Goal: Task Accomplishment & Management: Use online tool/utility

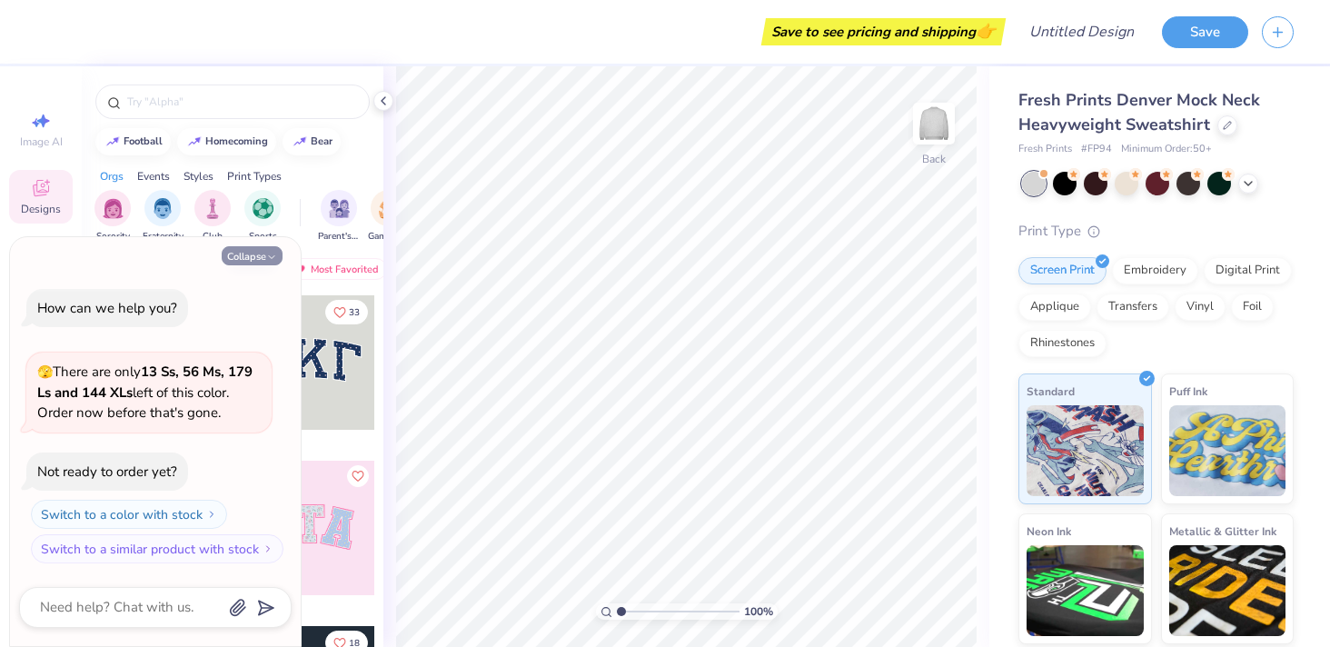
click at [280, 257] on button "Collapse" at bounding box center [252, 255] width 61 height 19
type textarea "x"
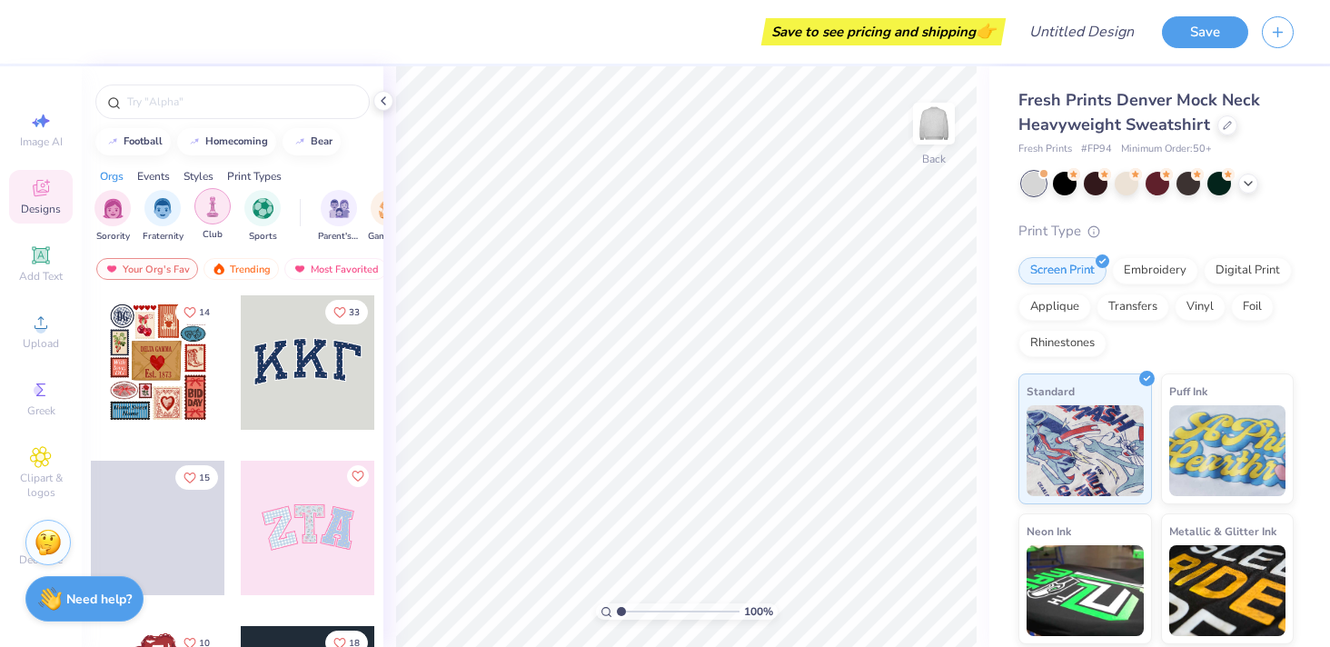
click at [208, 217] on div "filter for Club" at bounding box center [212, 206] width 36 height 36
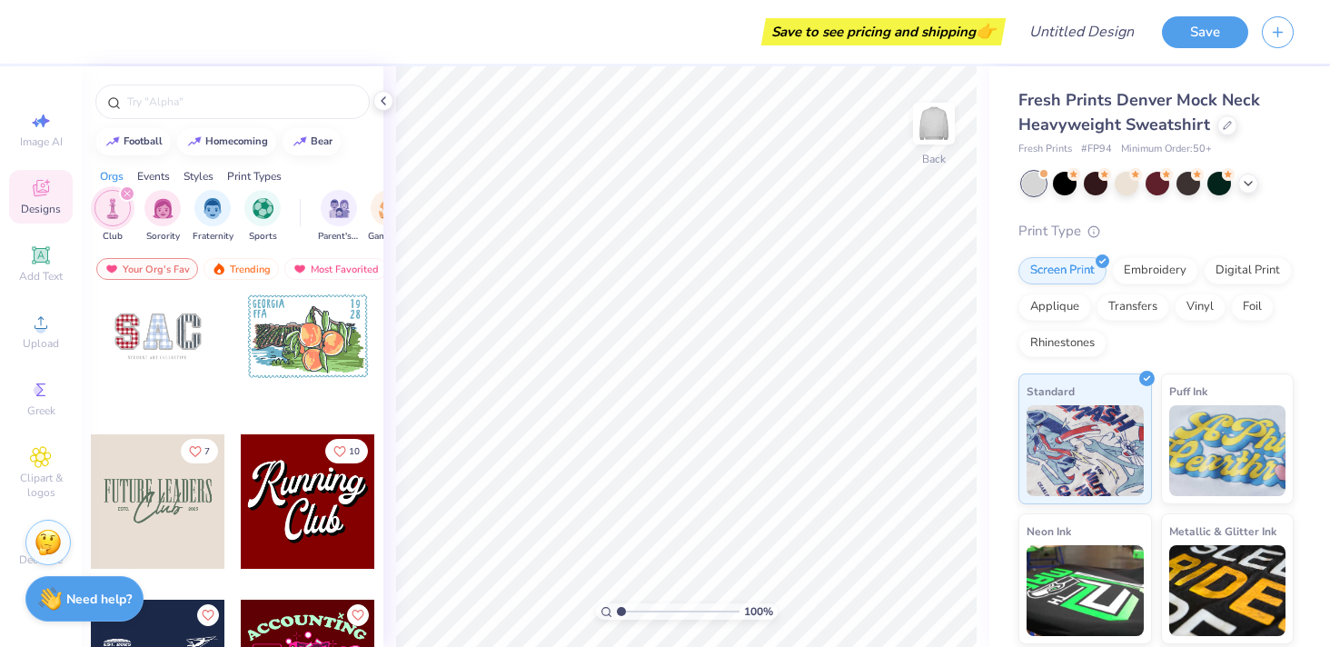
scroll to position [365, 0]
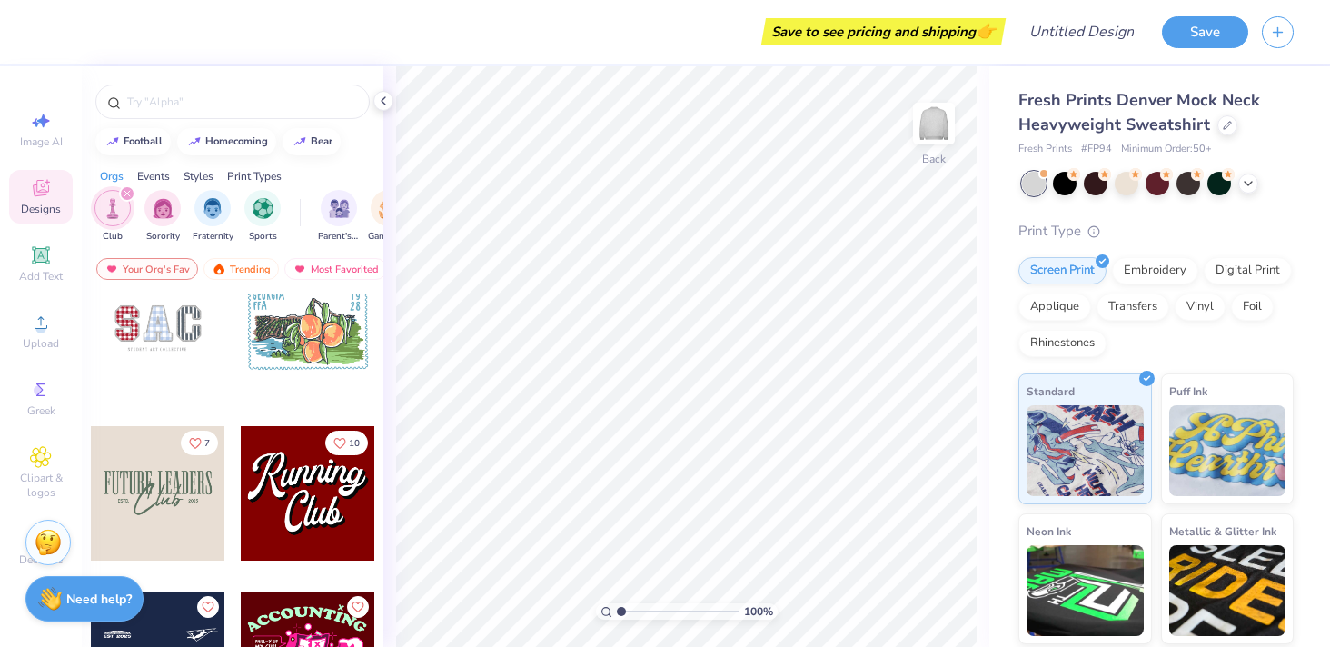
click at [324, 351] on div at bounding box center [308, 328] width 134 height 134
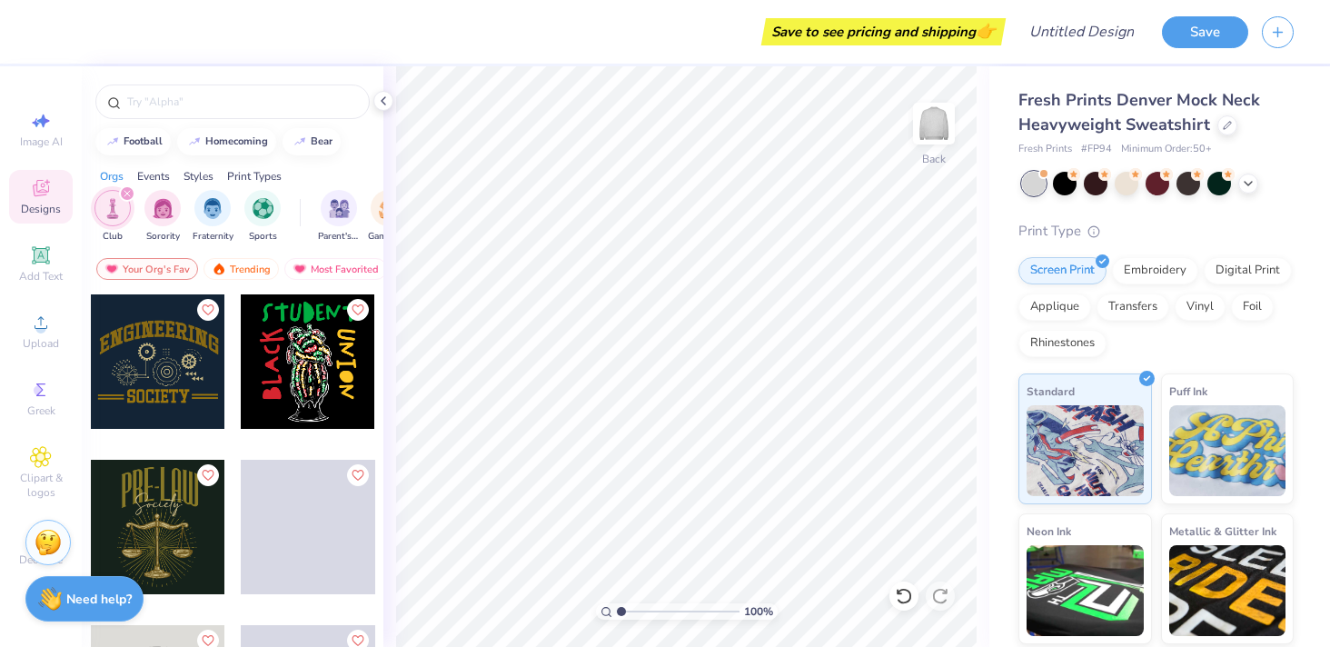
scroll to position [2009, 0]
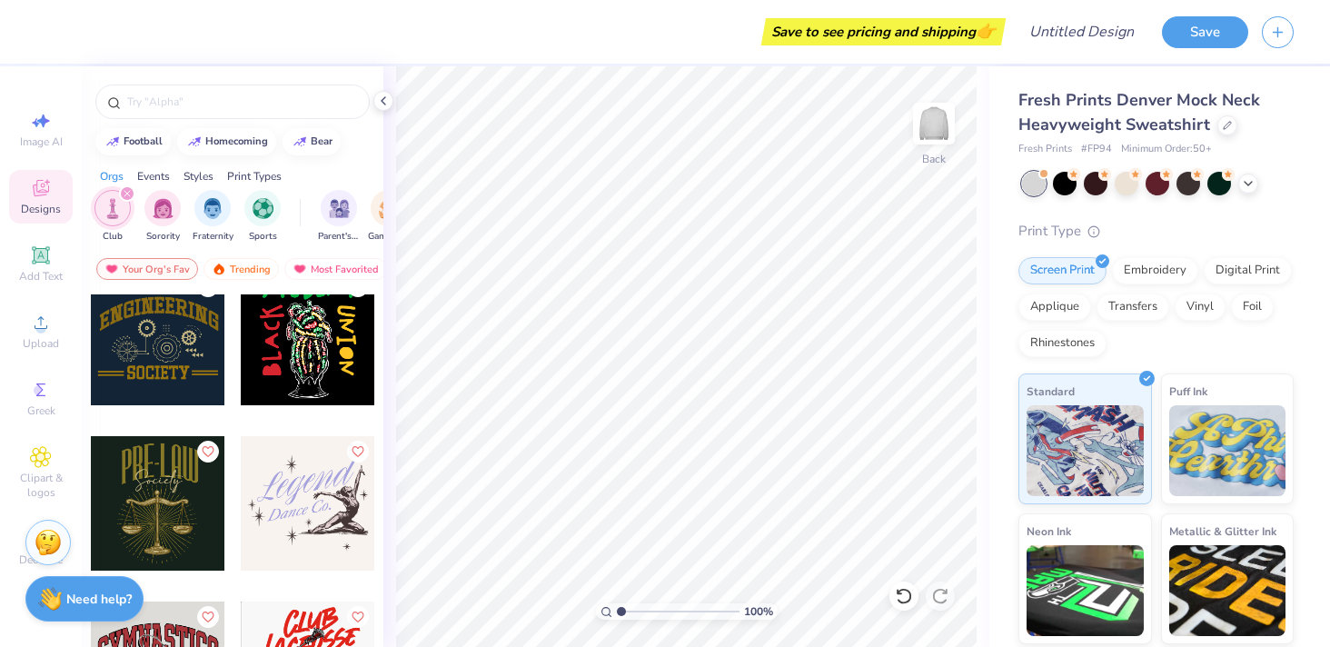
click at [448, 14] on div "Save to see pricing and shipping 👉" at bounding box center [525, 32] width 951 height 64
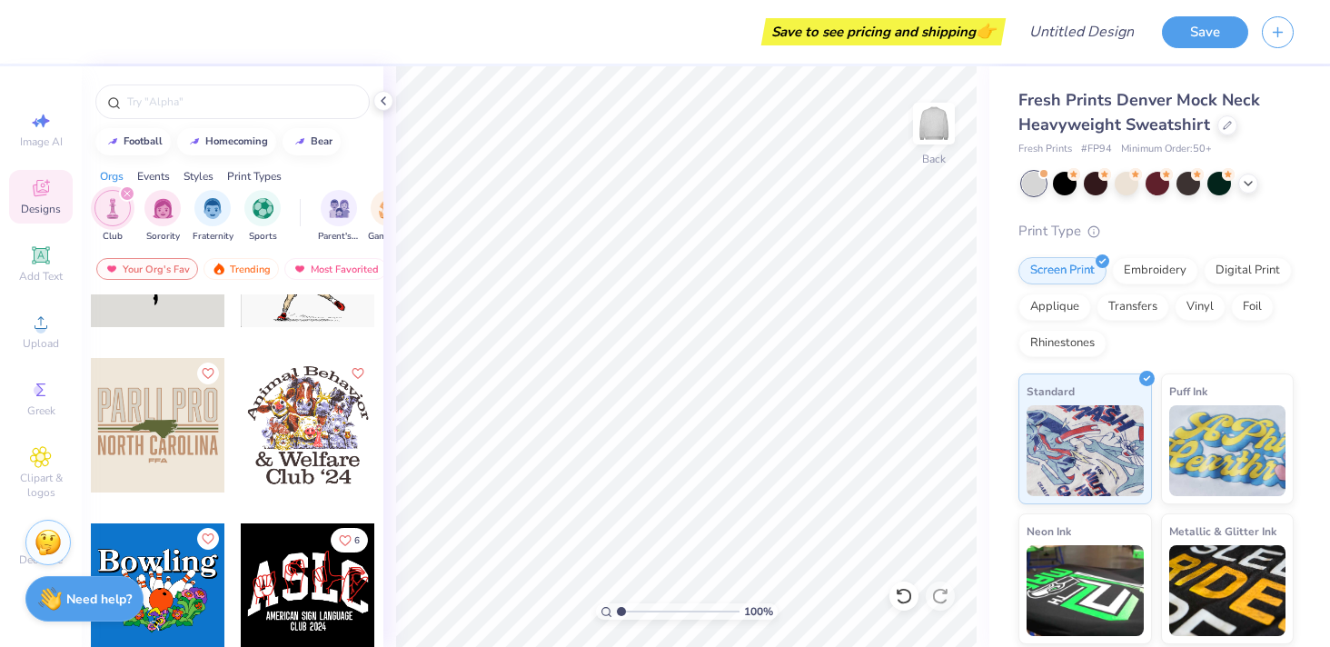
scroll to position [2419, 0]
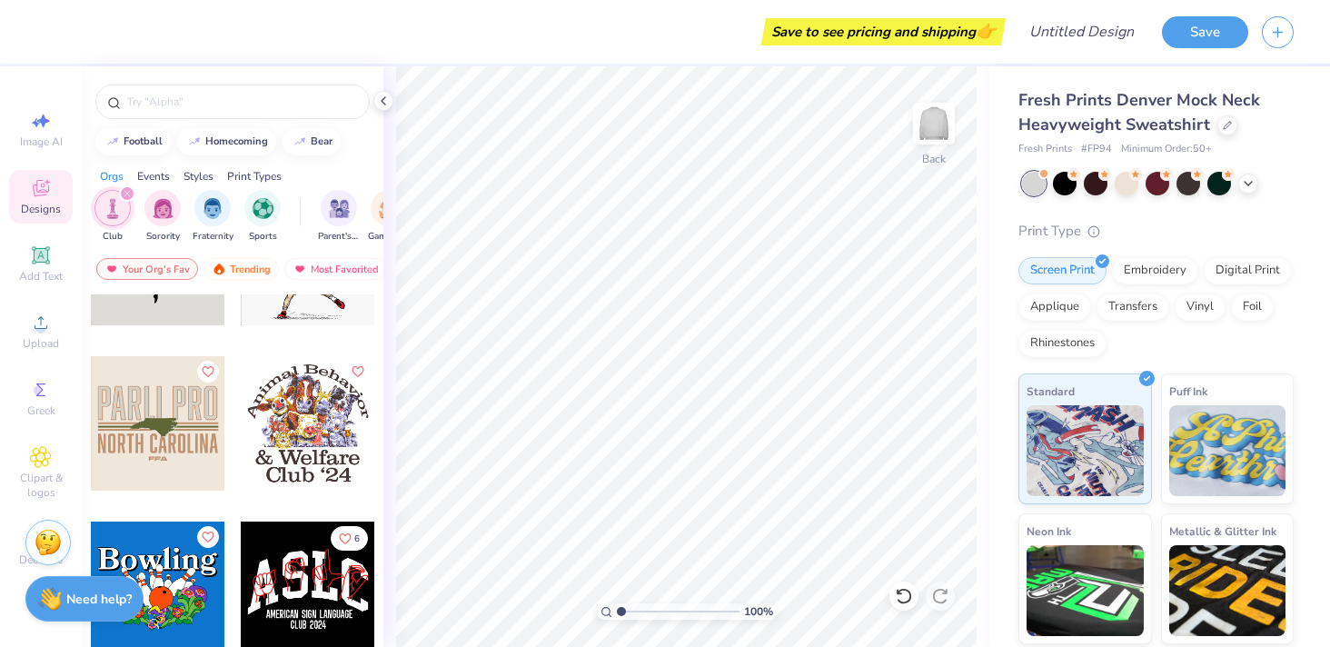
click at [550, 42] on div "Save to see pricing and shipping 👉" at bounding box center [525, 32] width 951 height 64
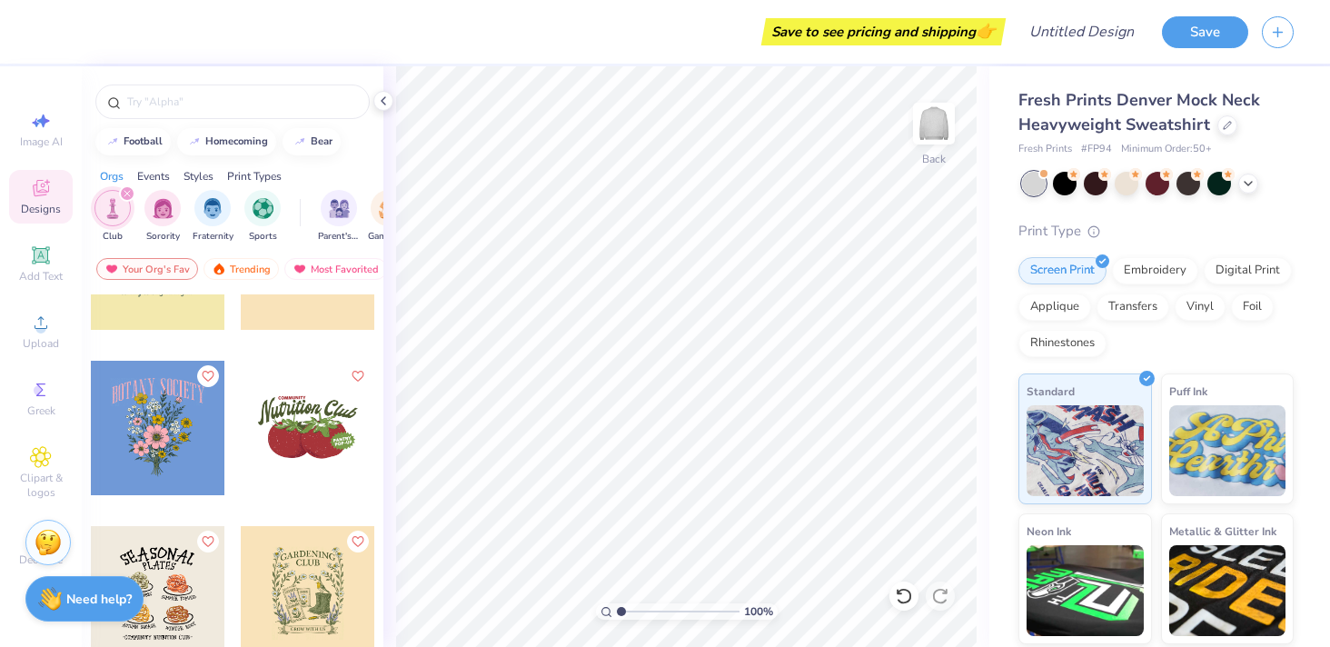
scroll to position [6056, 0]
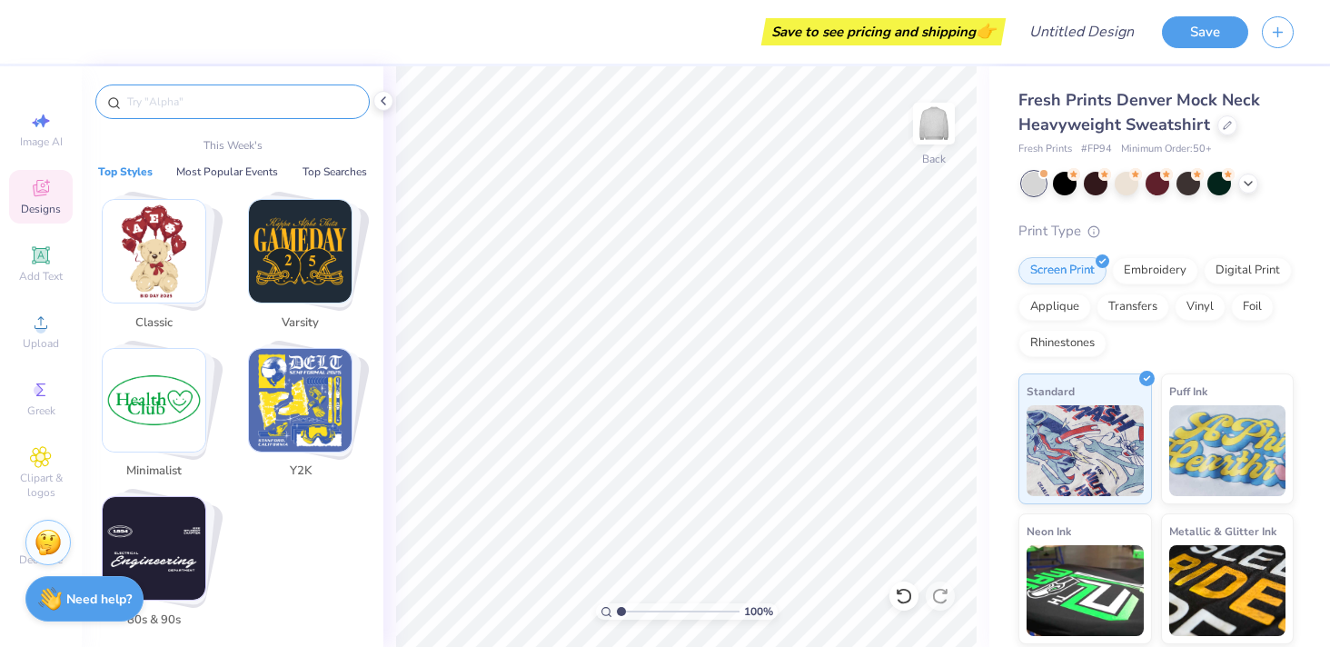
click at [182, 109] on input "text" at bounding box center [241, 102] width 233 height 18
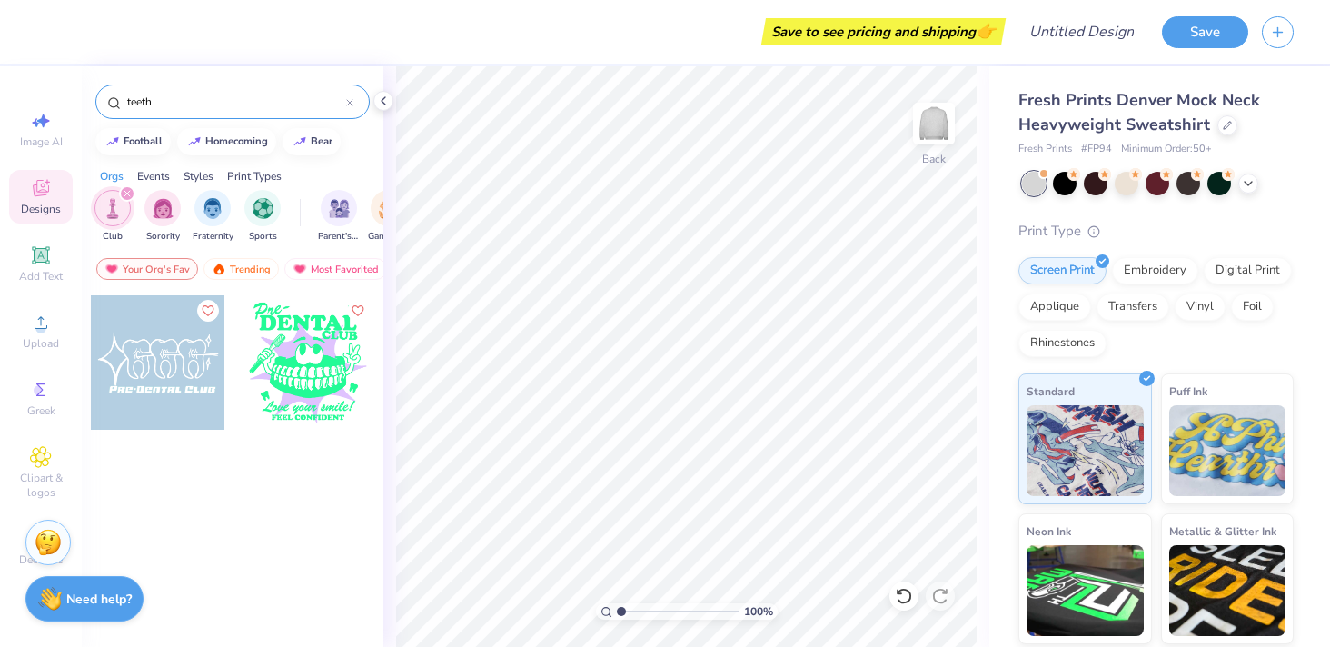
click at [202, 100] on input "teeth" at bounding box center [235, 102] width 221 height 18
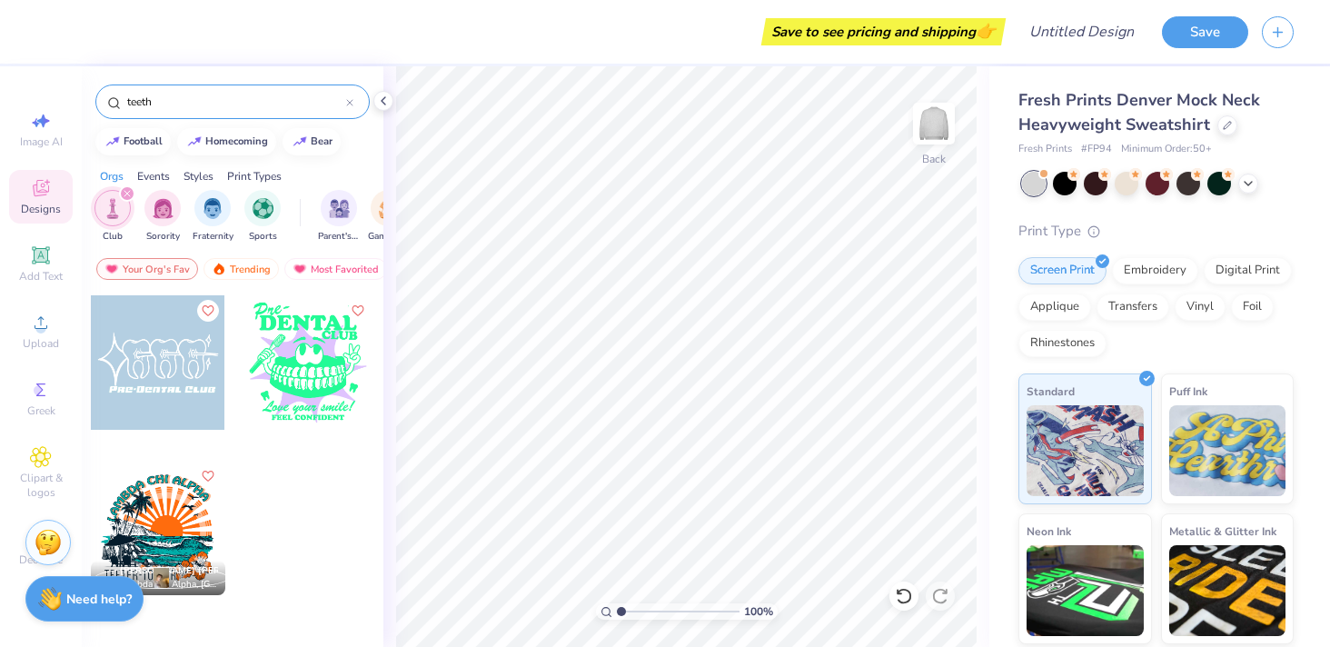
click at [202, 100] on input "teeth" at bounding box center [235, 102] width 221 height 18
type input "dental"
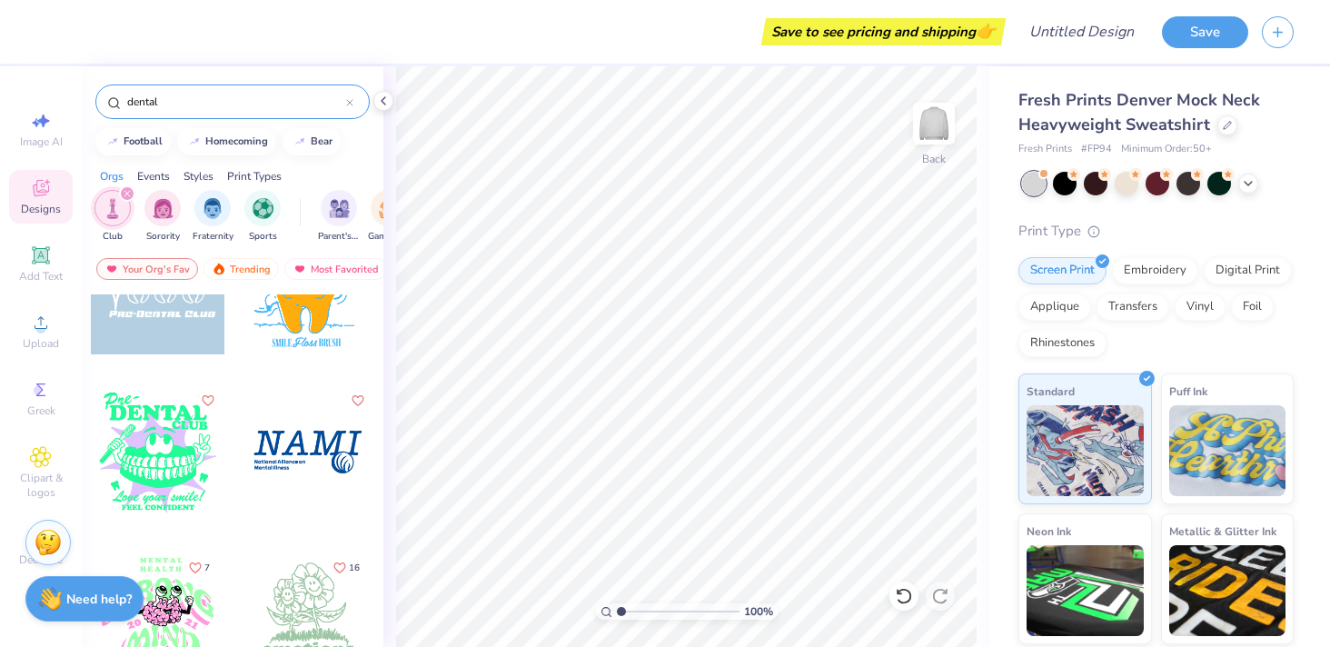
scroll to position [0, 0]
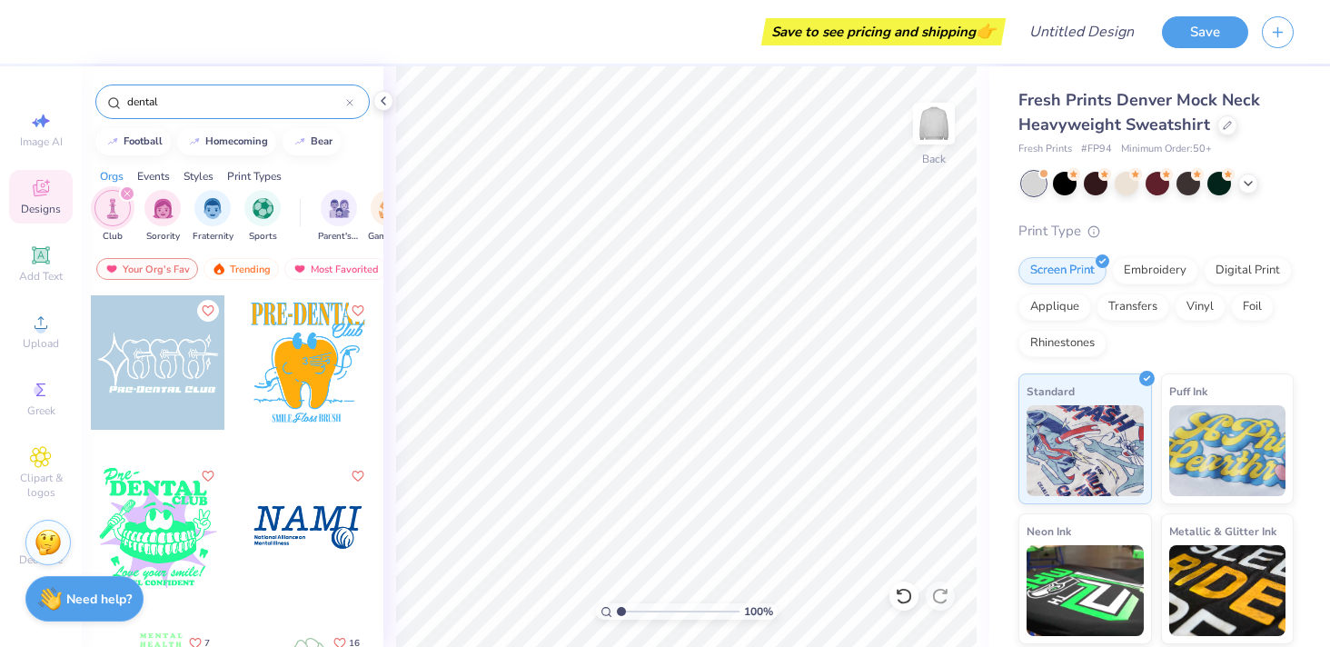
click at [127, 191] on icon "filter for Club" at bounding box center [127, 193] width 7 height 7
click at [163, 201] on img "filter for Fraternity" at bounding box center [163, 206] width 20 height 21
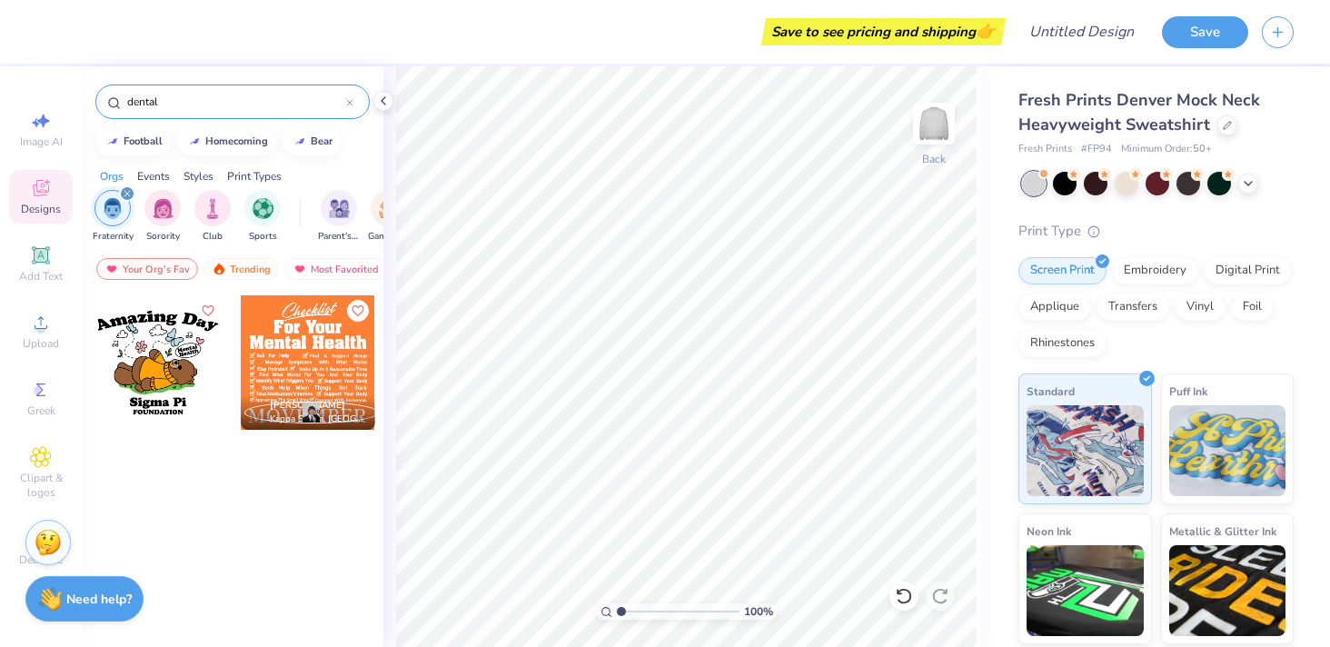
click at [163, 201] on img "filter for Sorority" at bounding box center [163, 208] width 21 height 21
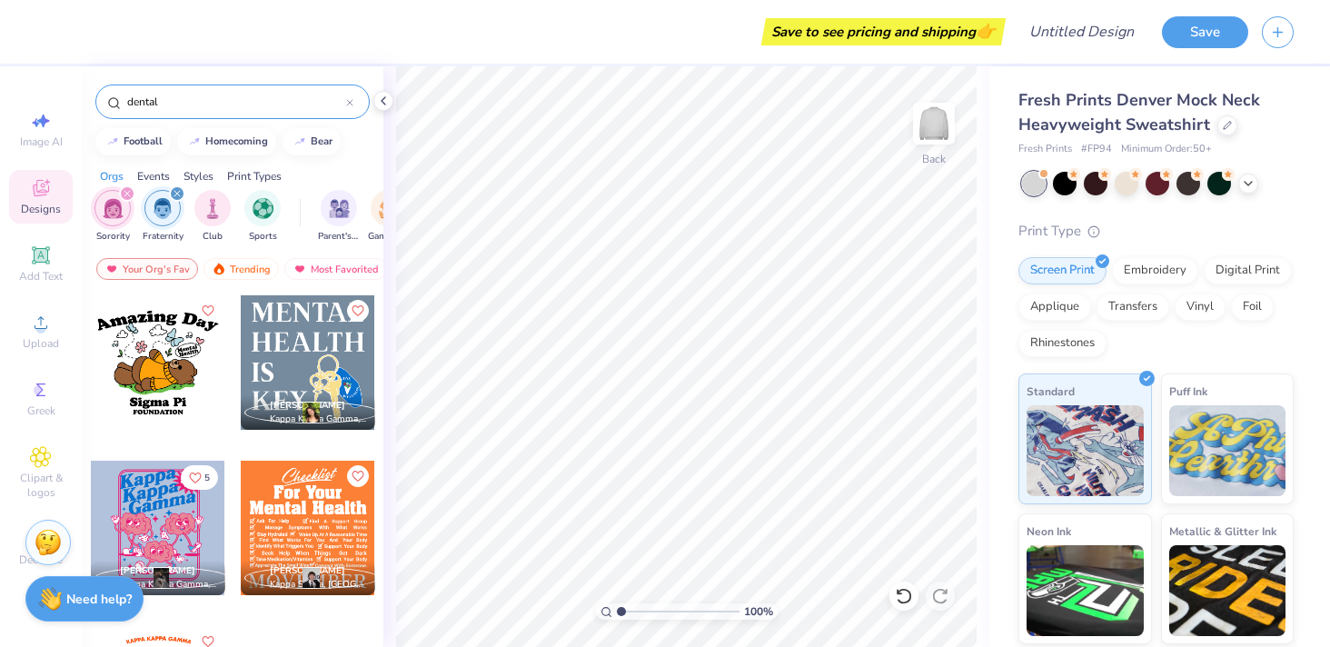
click at [124, 187] on div "filter for Sorority" at bounding box center [127, 193] width 16 height 16
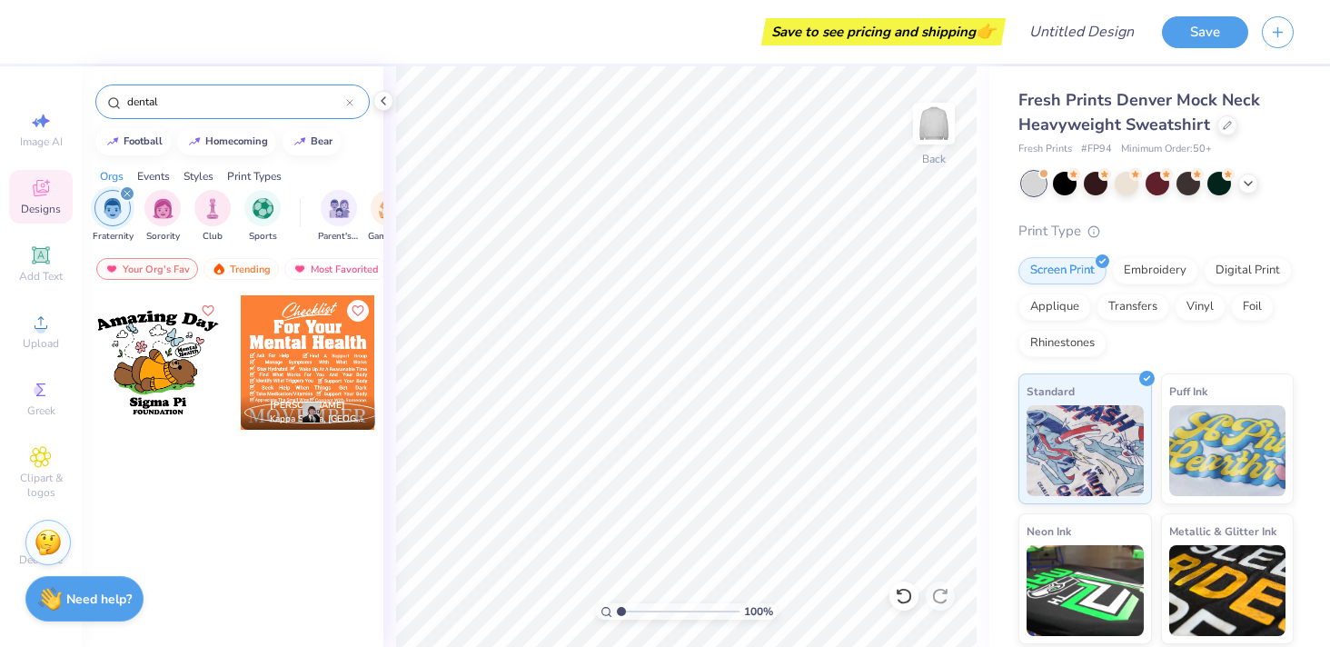
click at [129, 194] on icon "filter for Fraternity" at bounding box center [127, 193] width 7 height 7
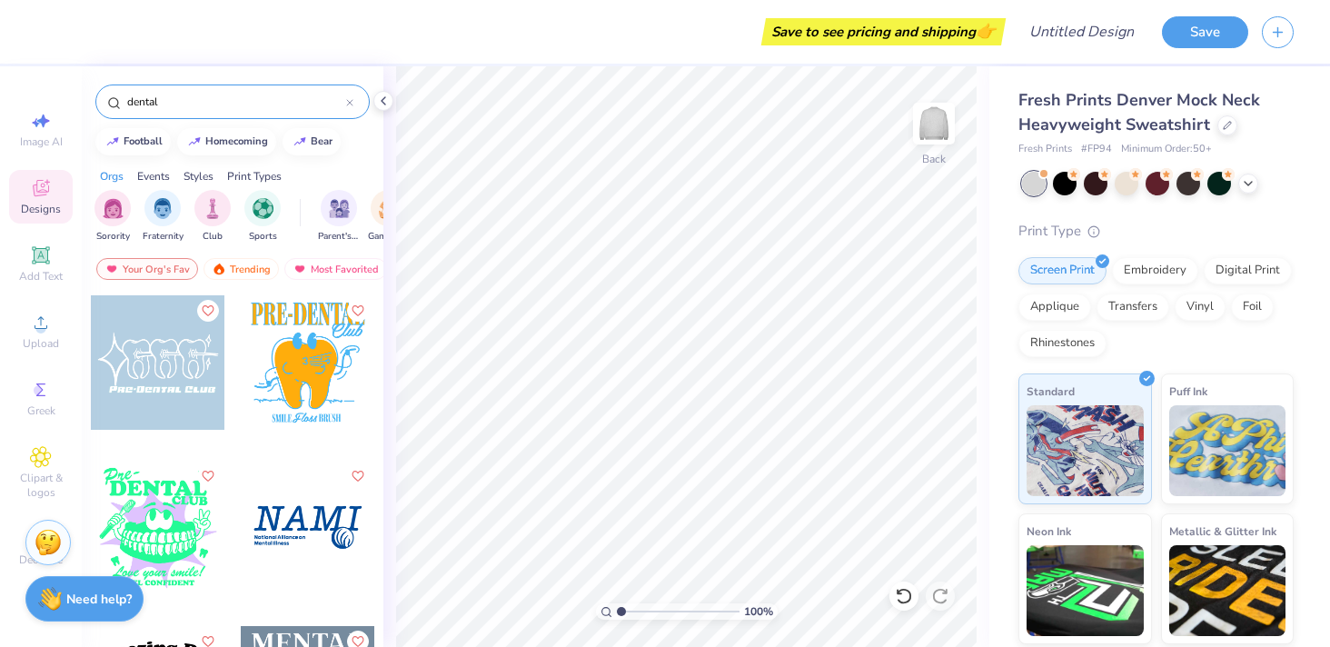
click at [354, 110] on div "dental" at bounding box center [232, 101] width 274 height 35
click at [354, 107] on div "dental" at bounding box center [232, 101] width 274 height 35
click at [353, 102] on div "dental" at bounding box center [232, 101] width 274 height 35
click at [352, 102] on icon at bounding box center [349, 102] width 7 height 7
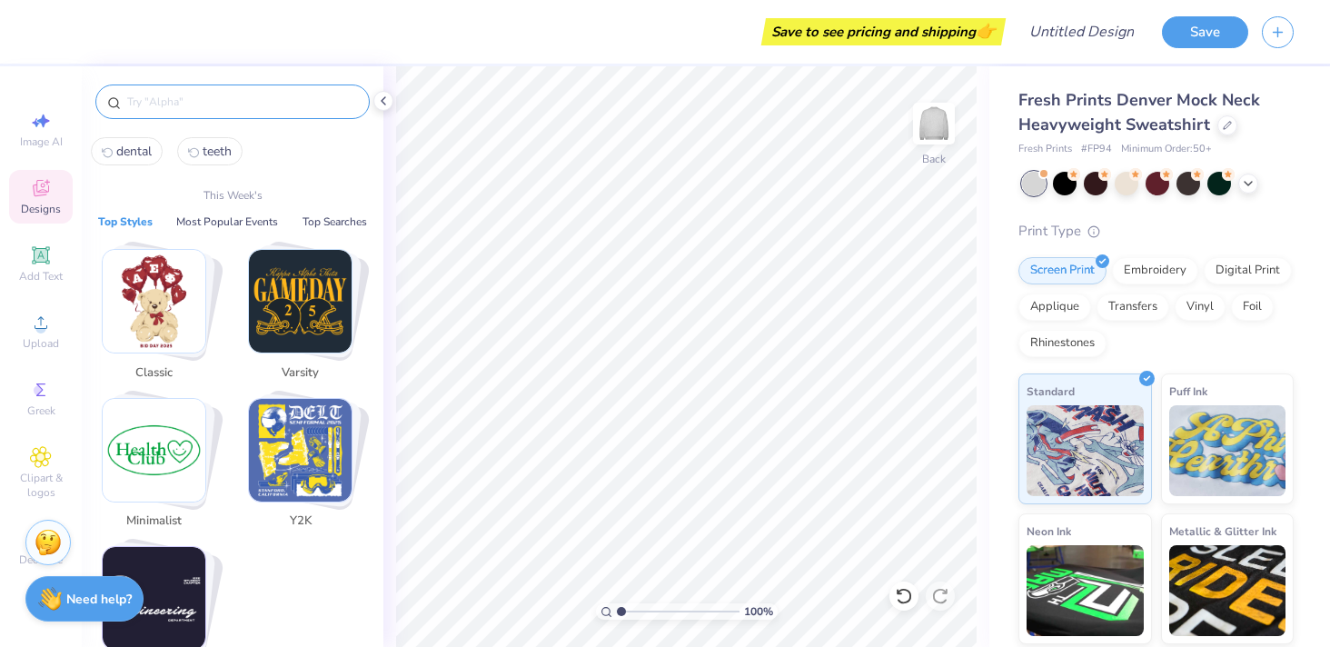
click at [319, 105] on input "text" at bounding box center [241, 102] width 233 height 18
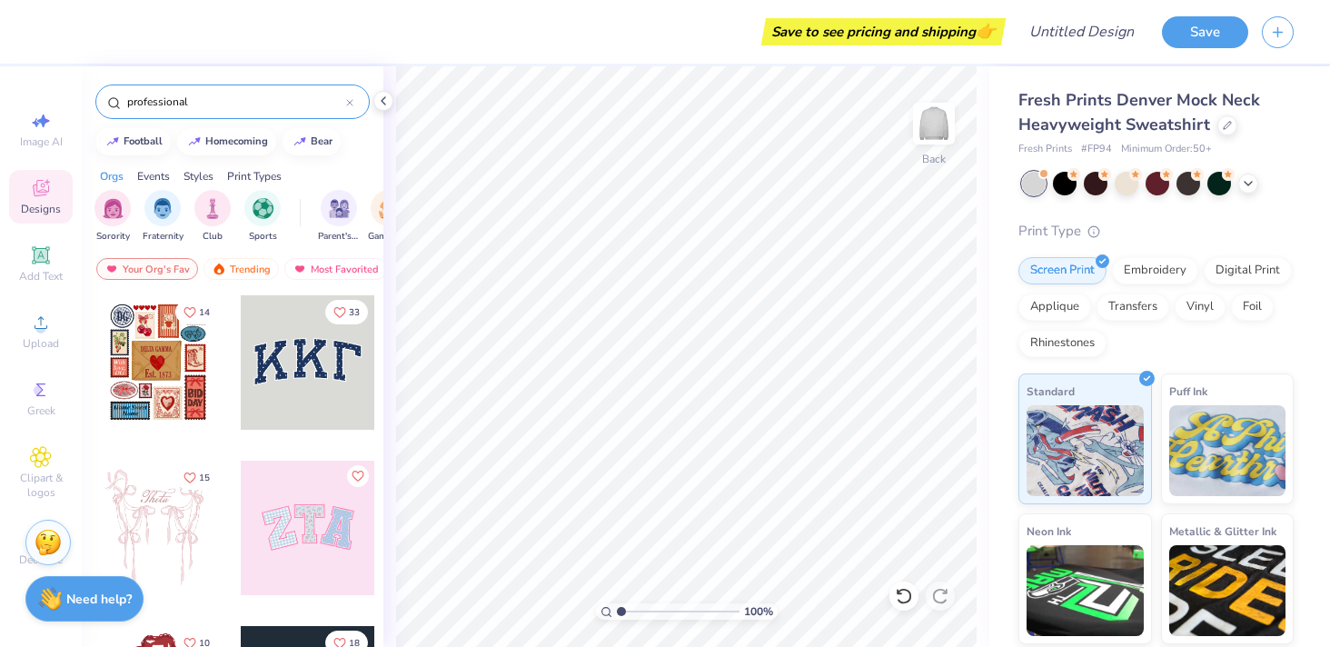
type input "professional"
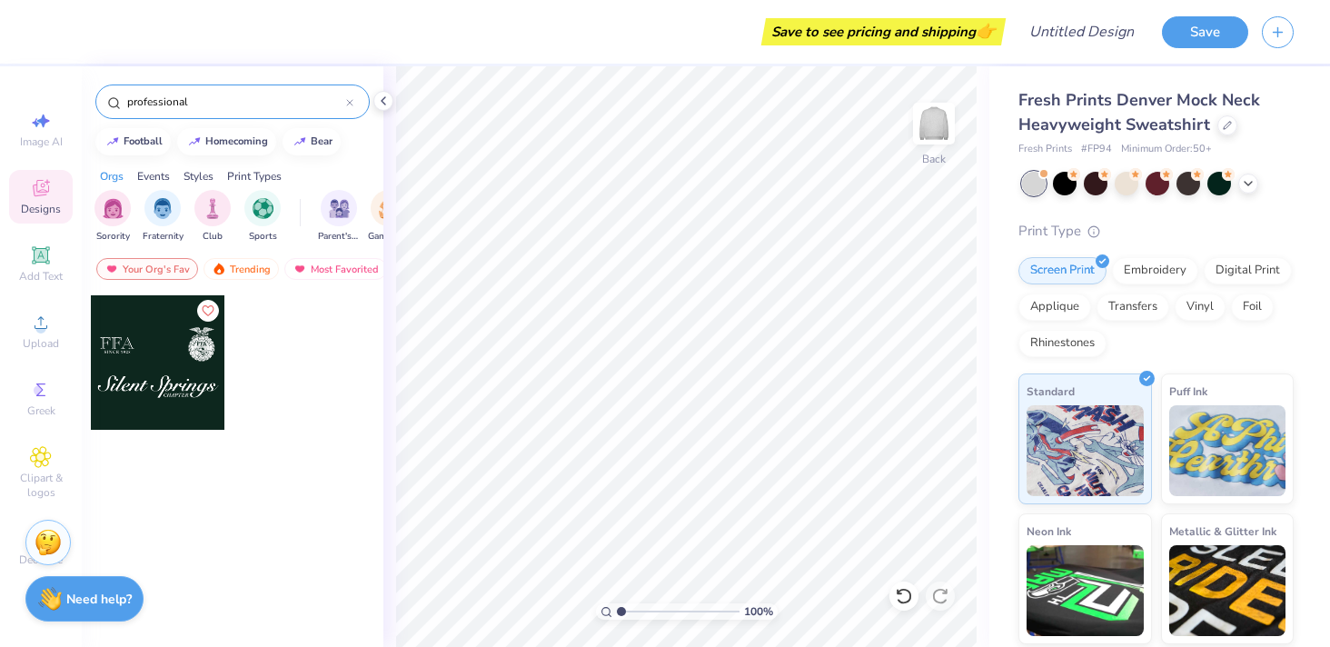
click at [210, 105] on input "professional" at bounding box center [235, 102] width 221 height 18
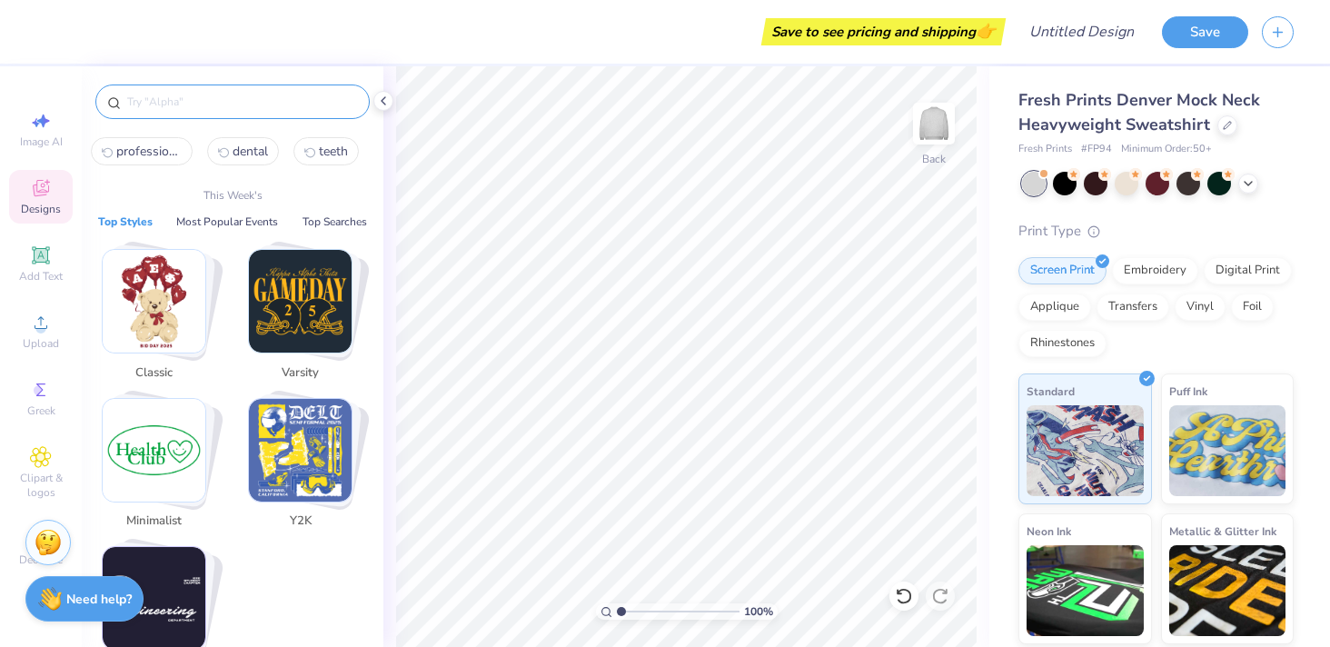
click at [160, 433] on img "Stack Card Button Minimalist" at bounding box center [154, 450] width 103 height 103
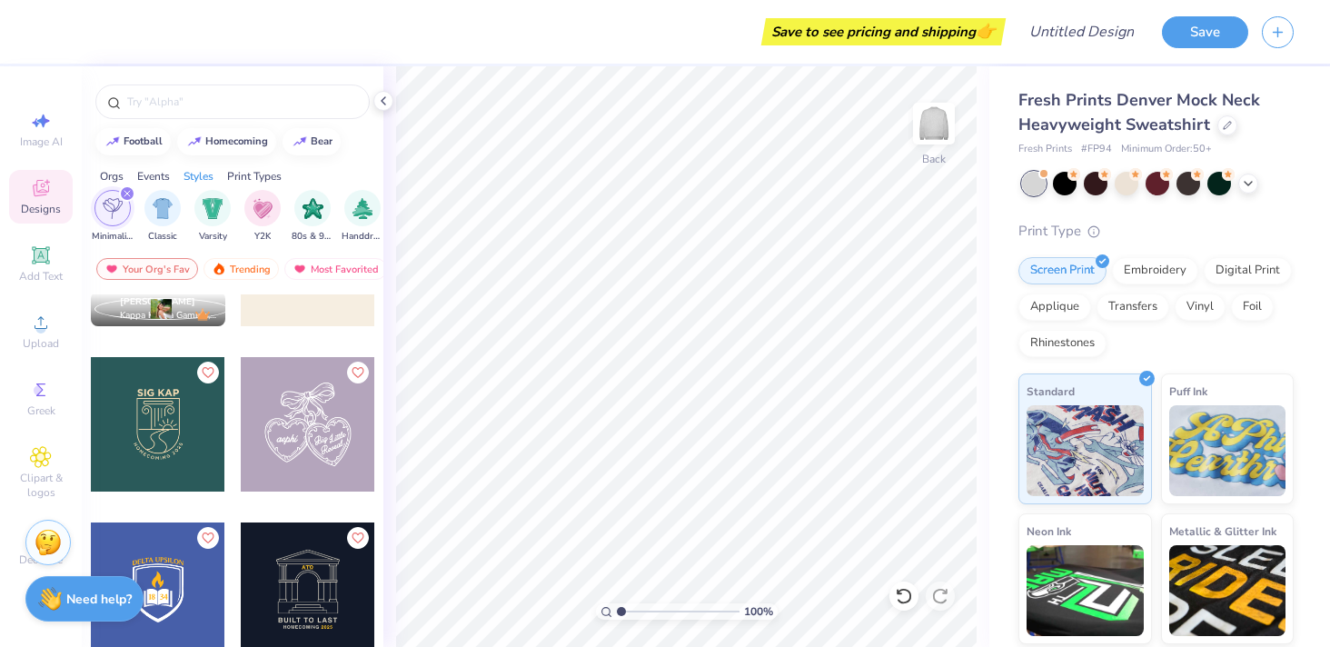
scroll to position [1732, 0]
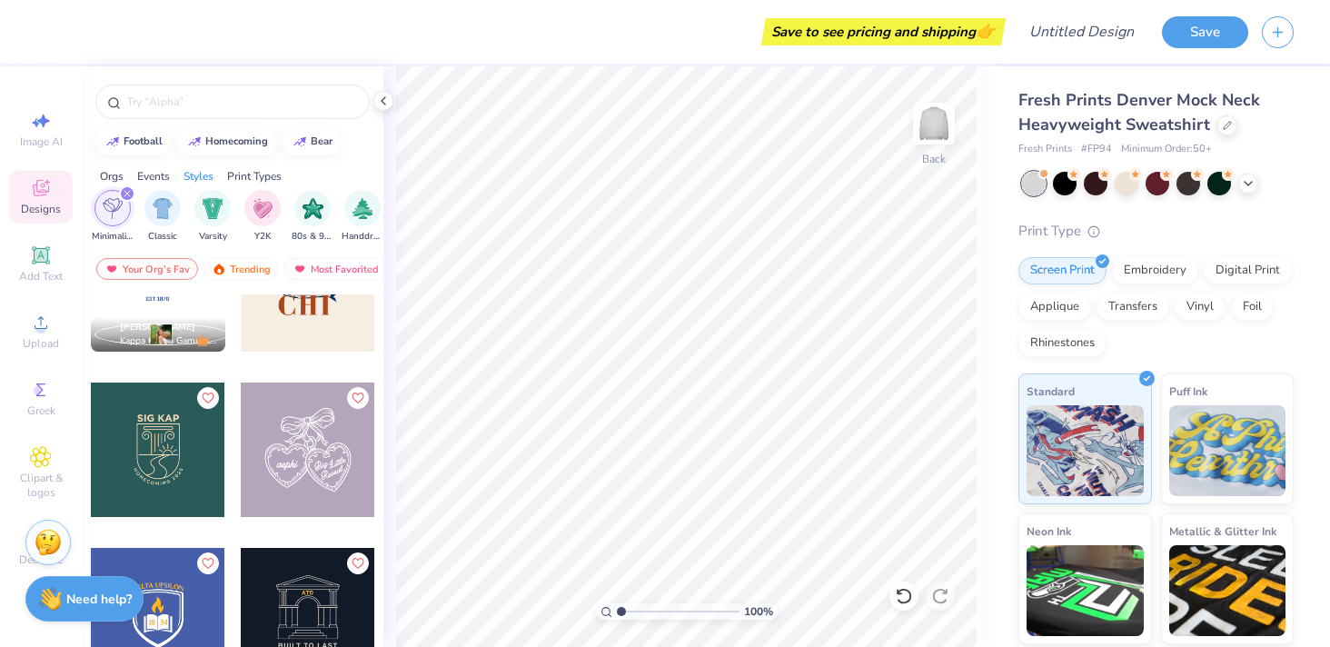
click at [315, 435] on div at bounding box center [308, 449] width 134 height 134
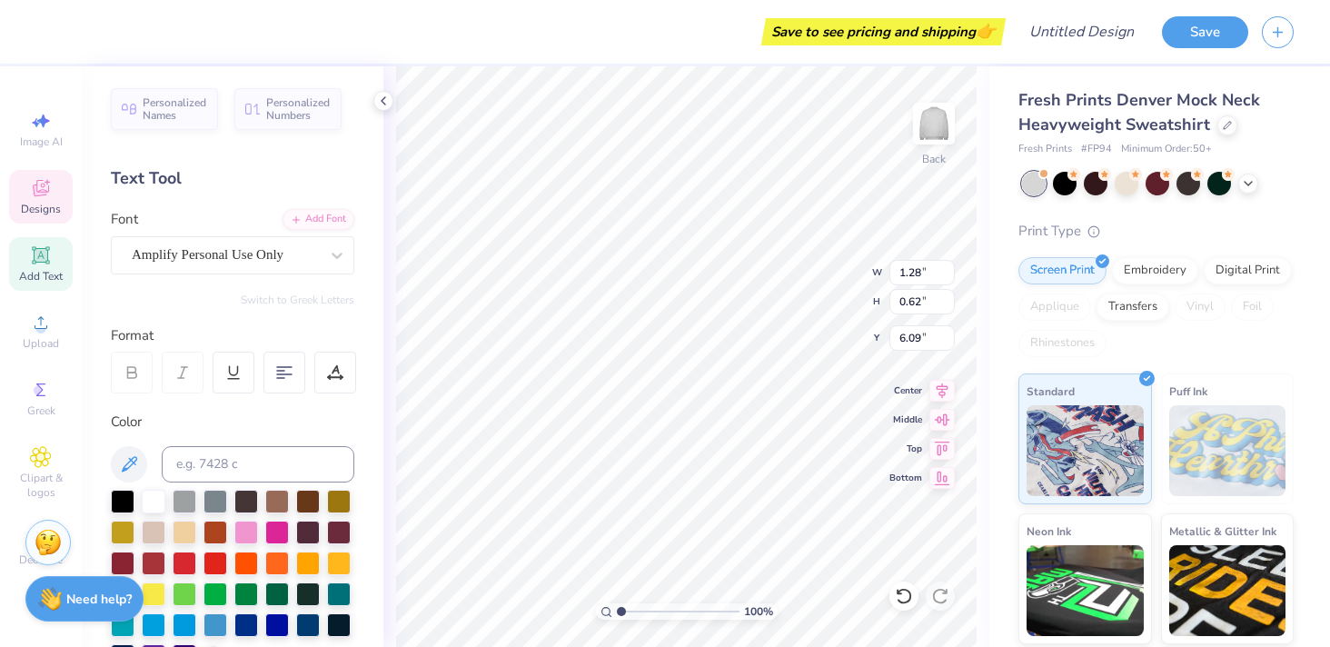
type textarea "aawd"
type input "0.78"
type input "0.58"
type input "6.17"
click at [810, 292] on div "100 % Back W 0.78 0.78 " H 0.58 0.58 " Y 6.17 6.17 " Center Middle Top Bottom" at bounding box center [686, 356] width 606 height 581
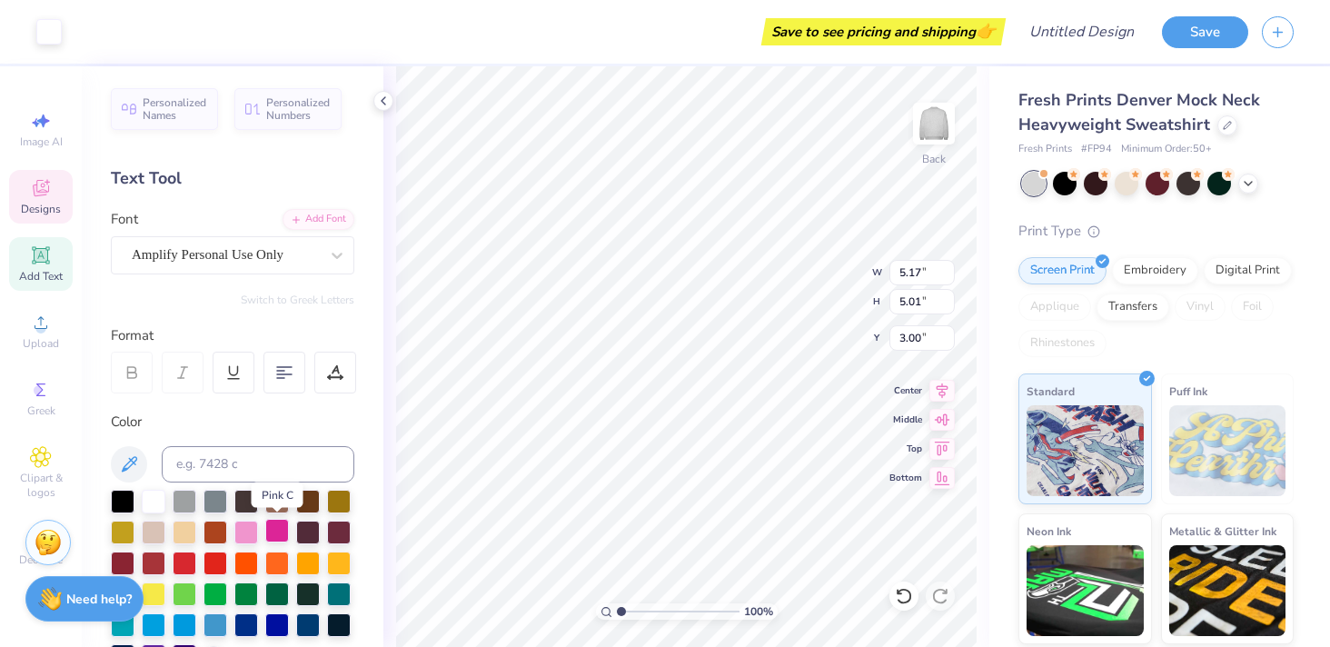
click at [277, 528] on div at bounding box center [277, 531] width 24 height 24
click at [42, 39] on div at bounding box center [48, 29] width 25 height 25
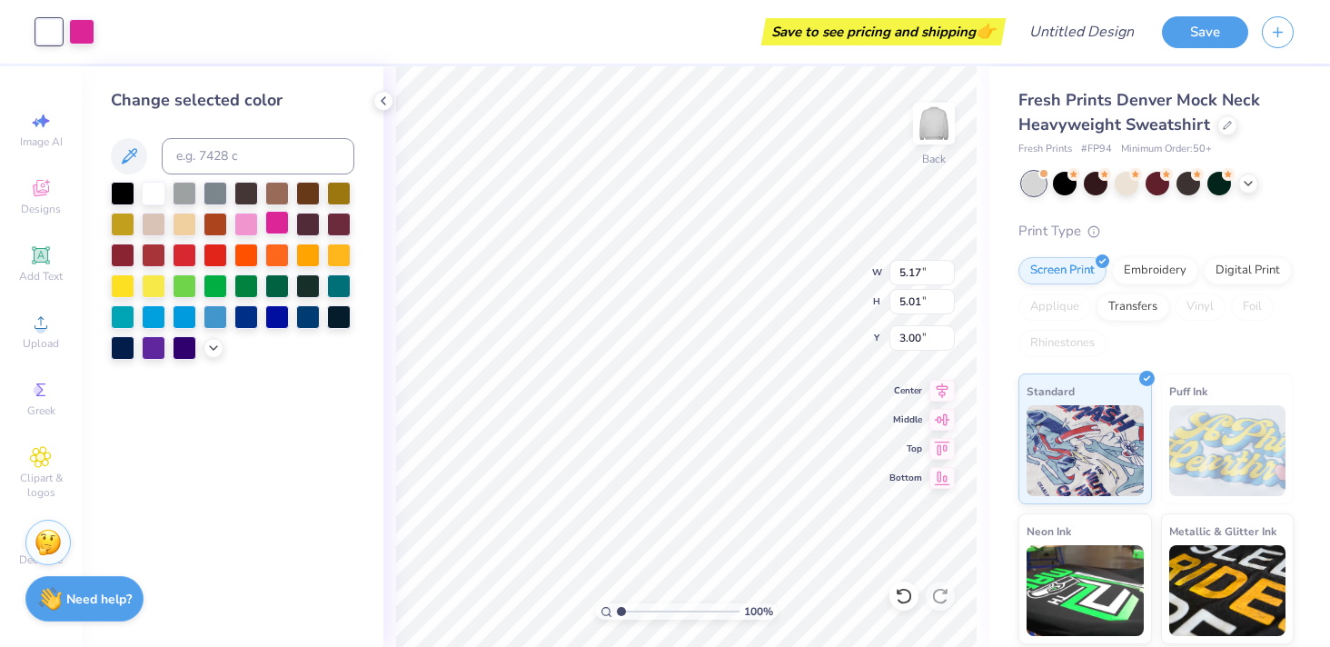
click at [280, 223] on div at bounding box center [277, 223] width 24 height 24
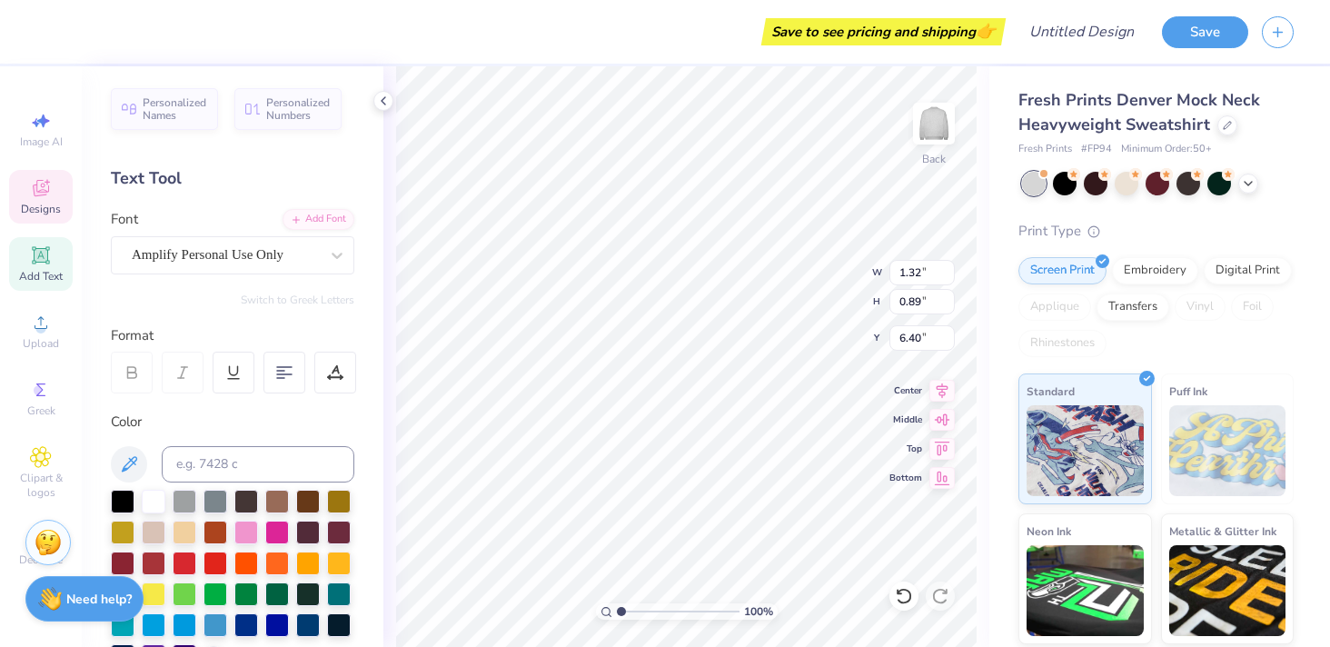
type input "1.00"
type input "0.70"
type input "5.92"
type input "0.78"
type input "0.58"
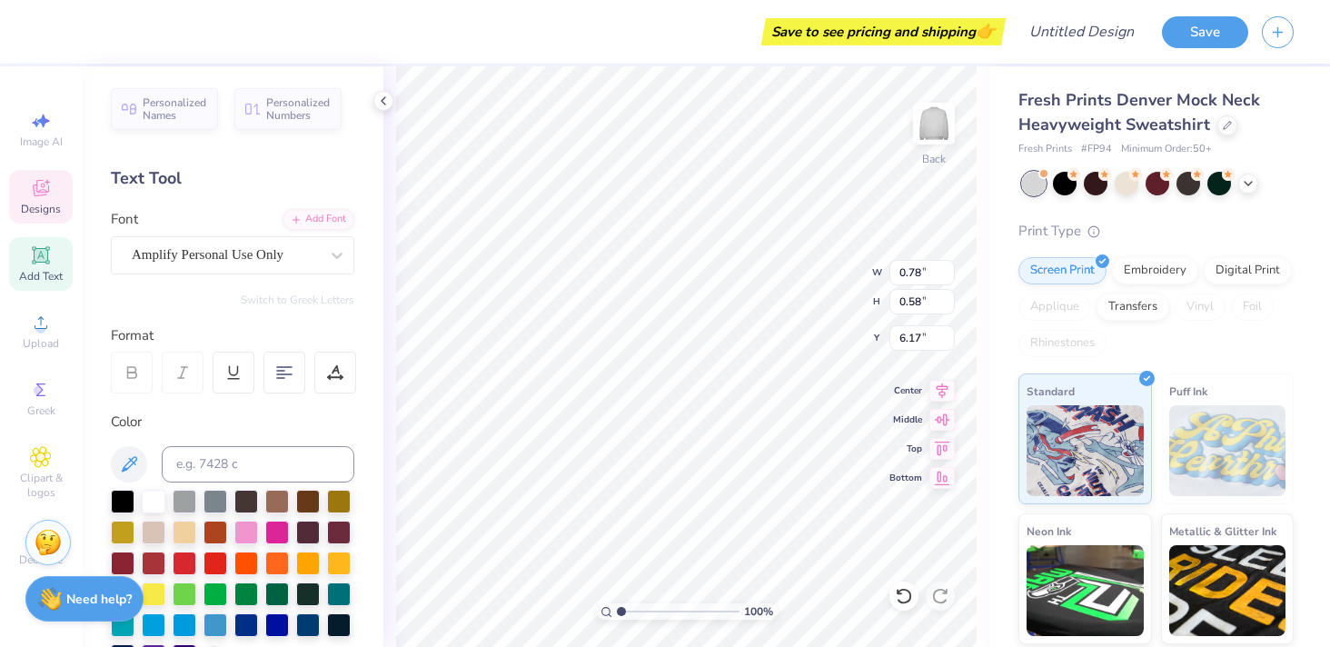
type input "6.11"
type input "1.00"
type input "0.70"
type input "5.92"
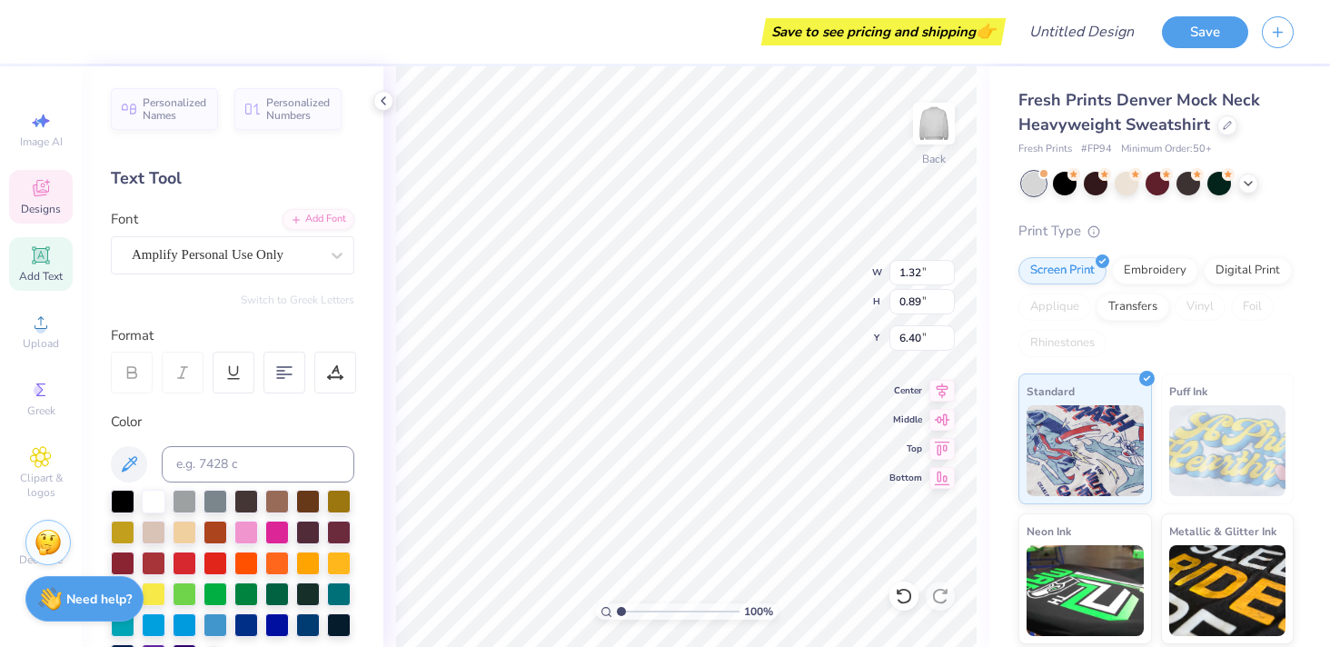
type textarea "[PERSON_NAME] dental"
type textarea "[PERSON_NAME]"
type textarea "dental"
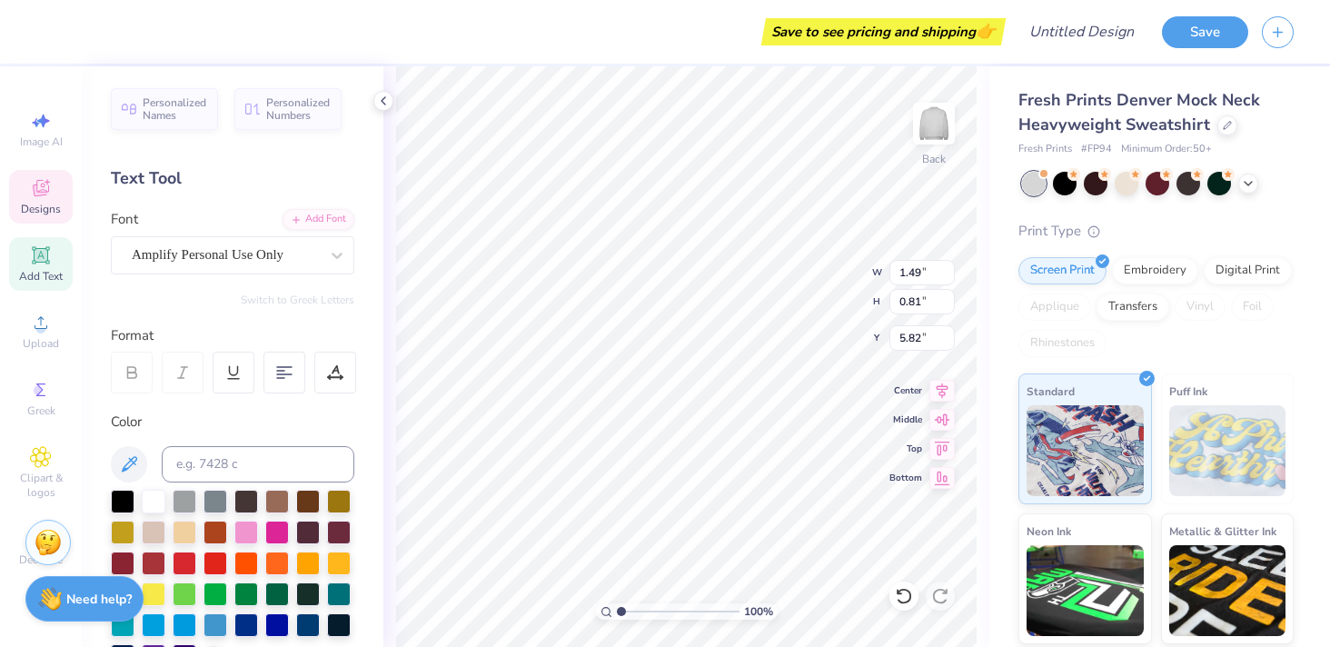
type input "1.18"
click at [59, 27] on div at bounding box center [48, 29] width 25 height 25
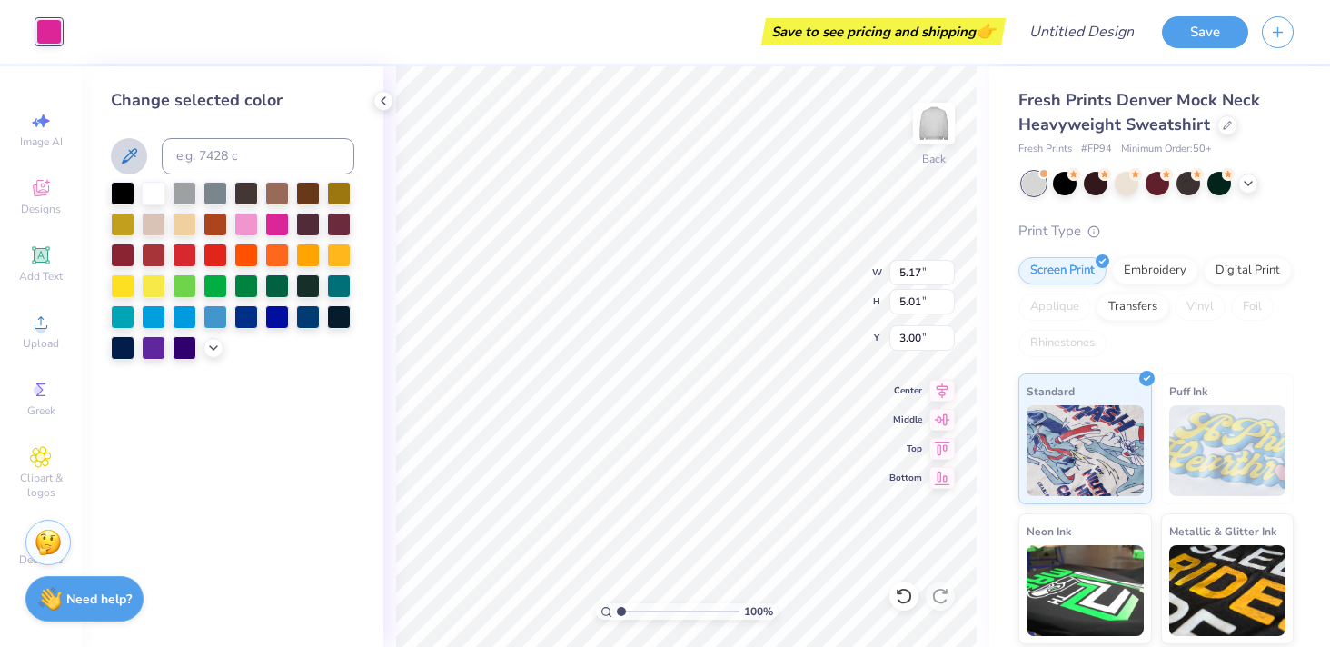
click at [132, 155] on icon at bounding box center [129, 155] width 15 height 15
click at [224, 150] on input at bounding box center [258, 156] width 193 height 36
click at [159, 344] on div at bounding box center [154, 346] width 24 height 24
click at [176, 351] on div at bounding box center [185, 346] width 24 height 24
drag, startPoint x: 297, startPoint y: 232, endPoint x: 272, endPoint y: 226, distance: 26.0
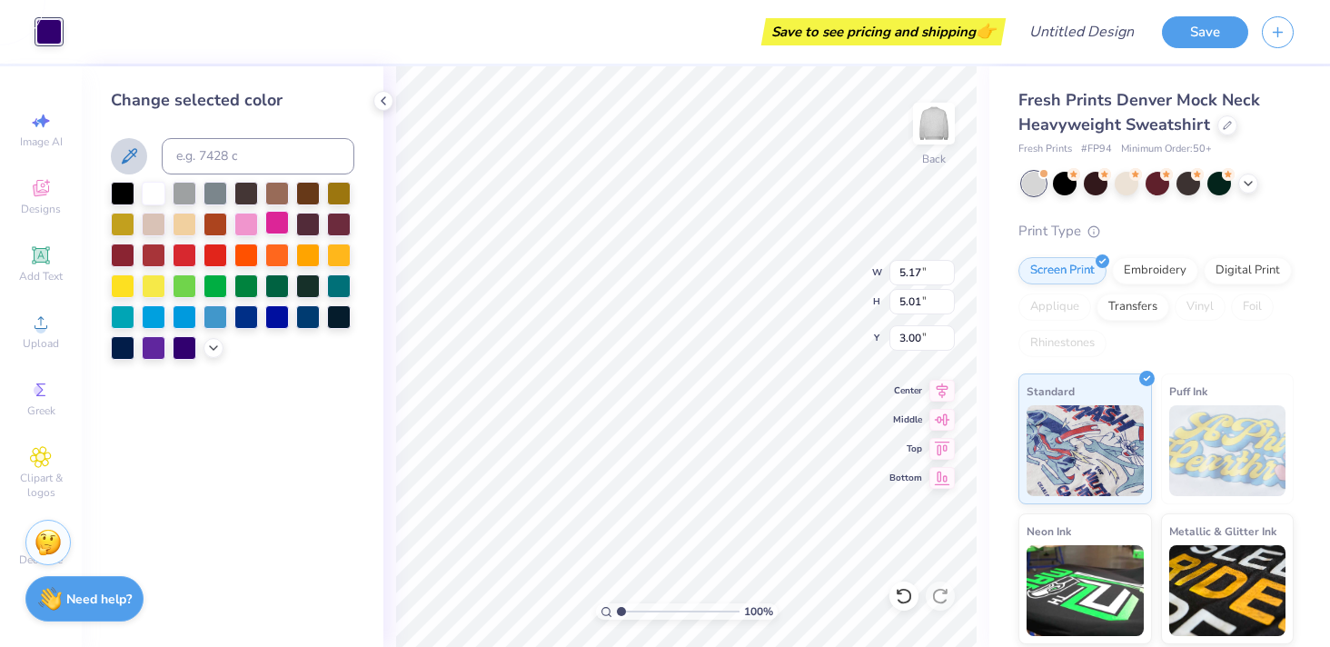
click at [297, 232] on div at bounding box center [308, 225] width 24 height 24
click at [270, 225] on div at bounding box center [277, 223] width 24 height 24
click at [328, 218] on div at bounding box center [339, 223] width 24 height 24
click at [246, 318] on div at bounding box center [246, 315] width 24 height 24
click at [124, 353] on div at bounding box center [123, 346] width 24 height 24
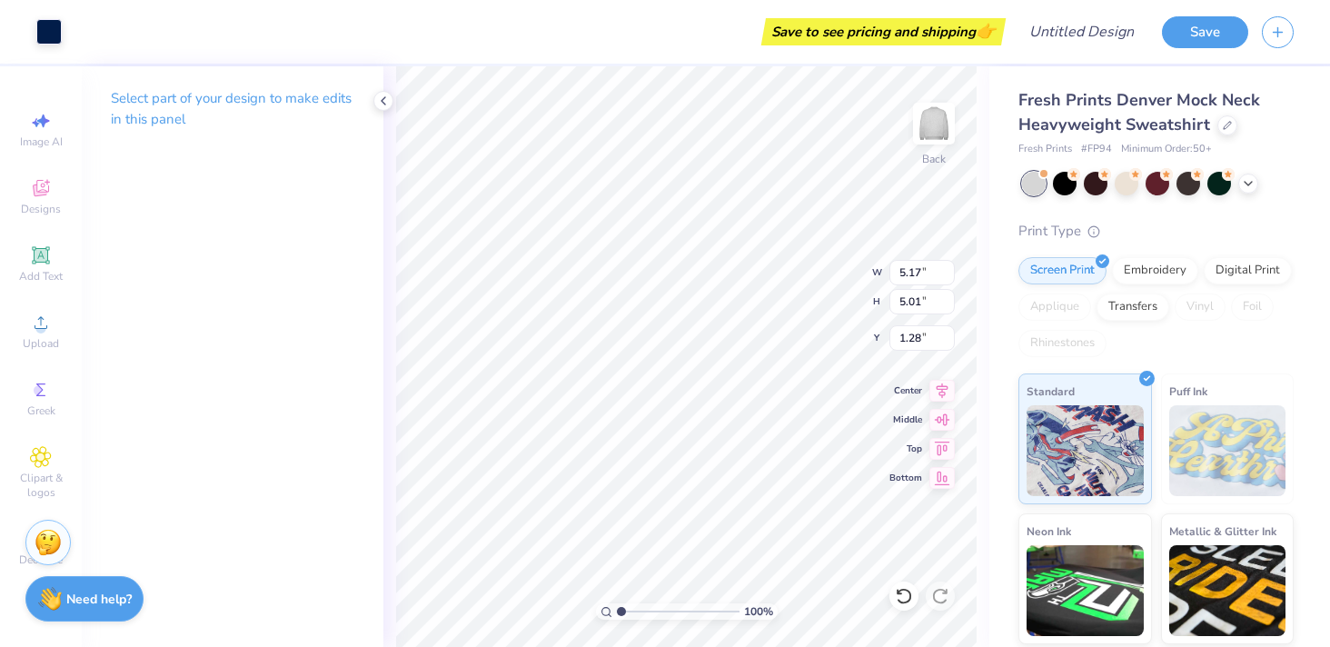
type input "1.28"
type input "3.65"
type input "3.54"
click at [1223, 134] on div "Fresh Prints Denver Mock Neck Heavyweight Sweatshirt" at bounding box center [1155, 112] width 275 height 49
click at [1232, 119] on div at bounding box center [1227, 124] width 20 height 20
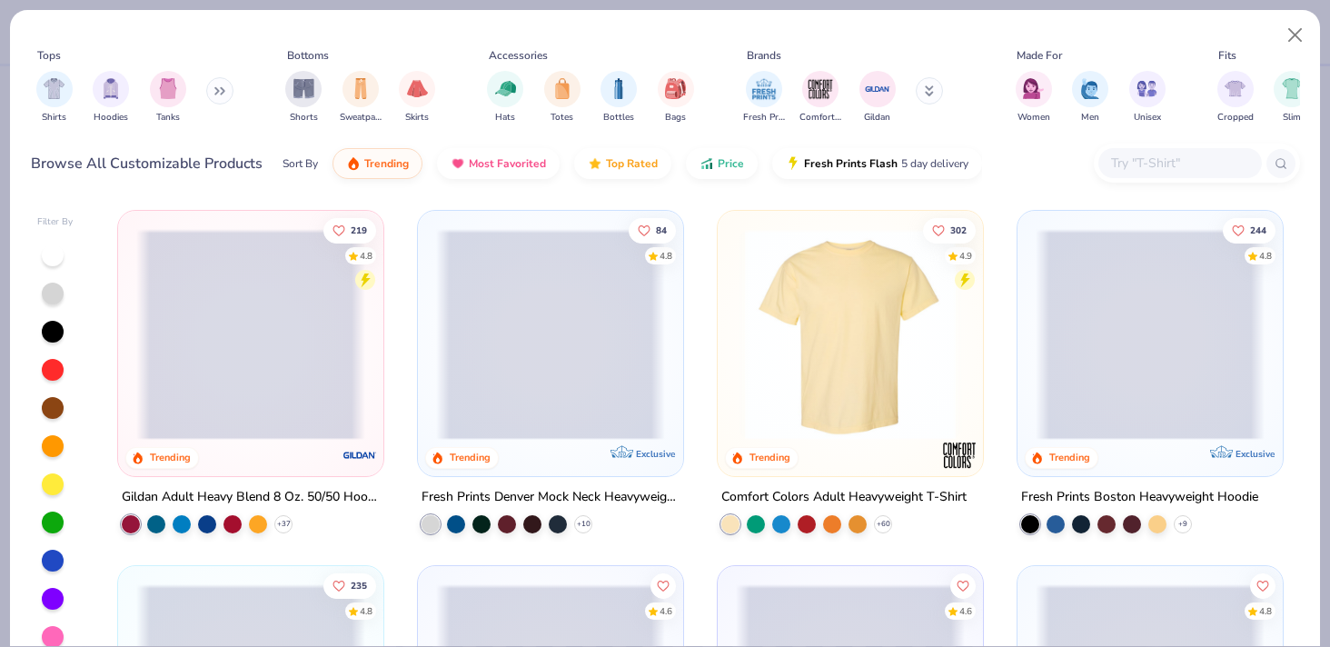
scroll to position [12, 0]
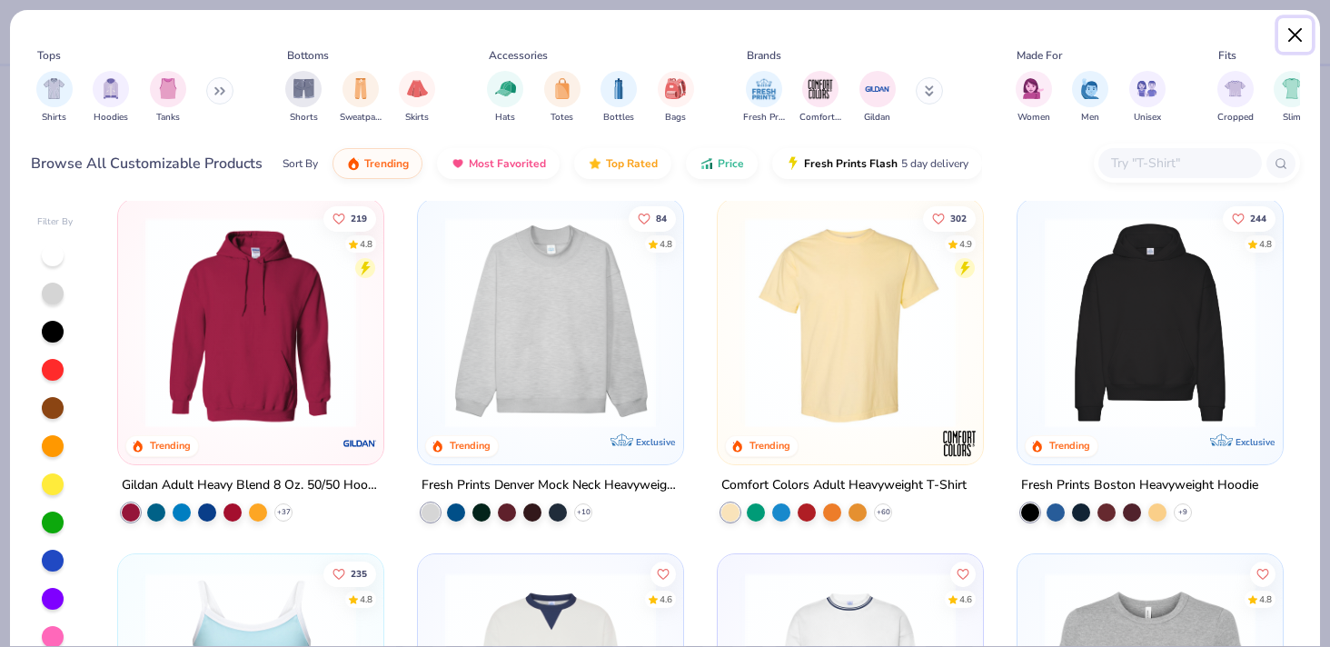
click at [1293, 48] on button "Close" at bounding box center [1295, 35] width 35 height 35
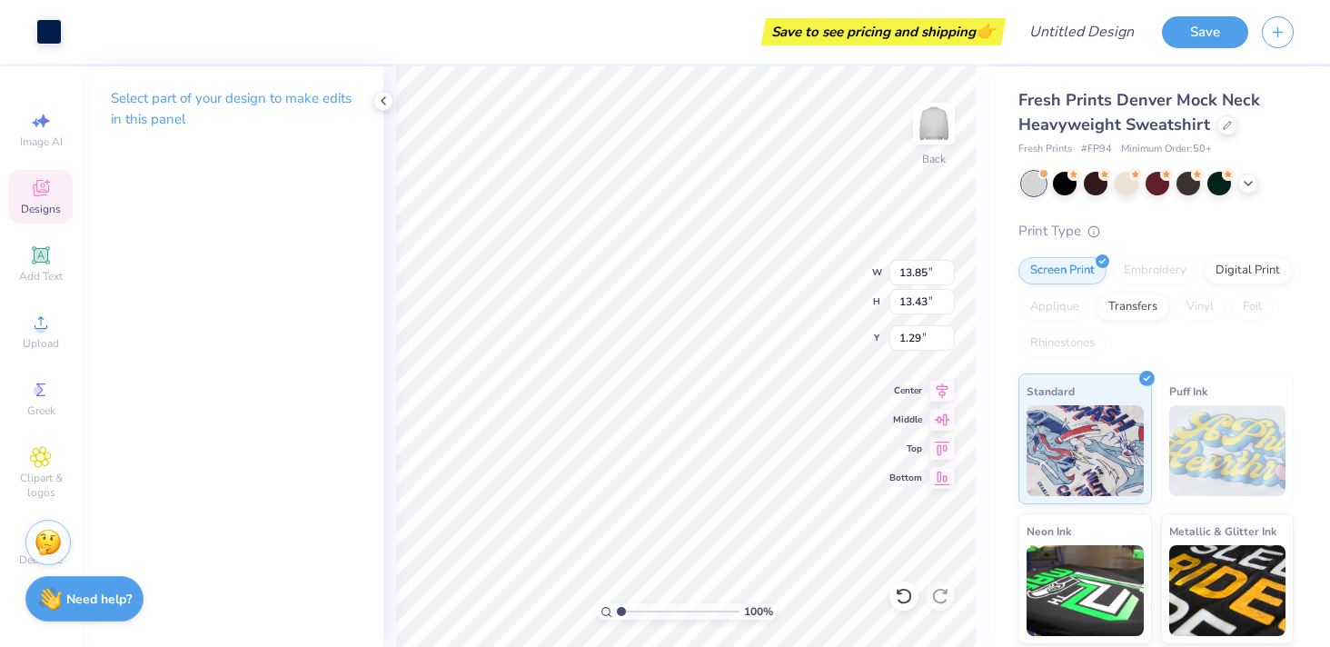
type input "13.85"
type input "13.43"
type input "1.29"
type input "3.65"
type input "3.54"
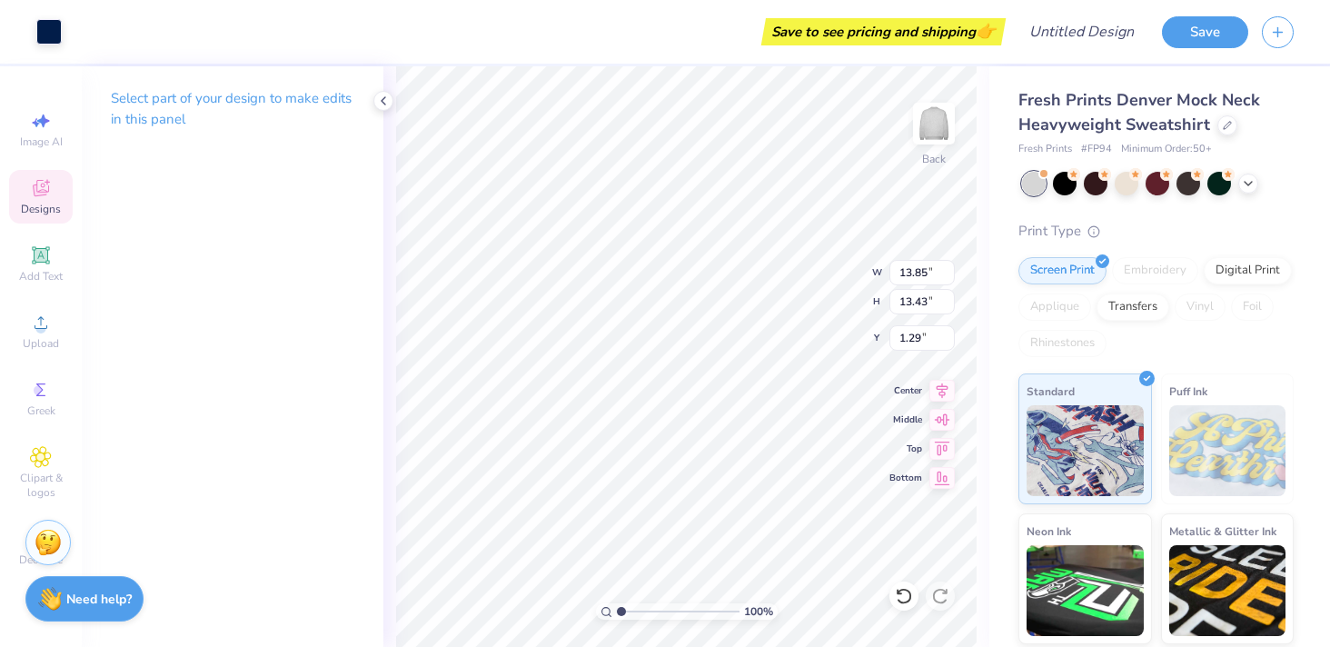
type input "1.28"
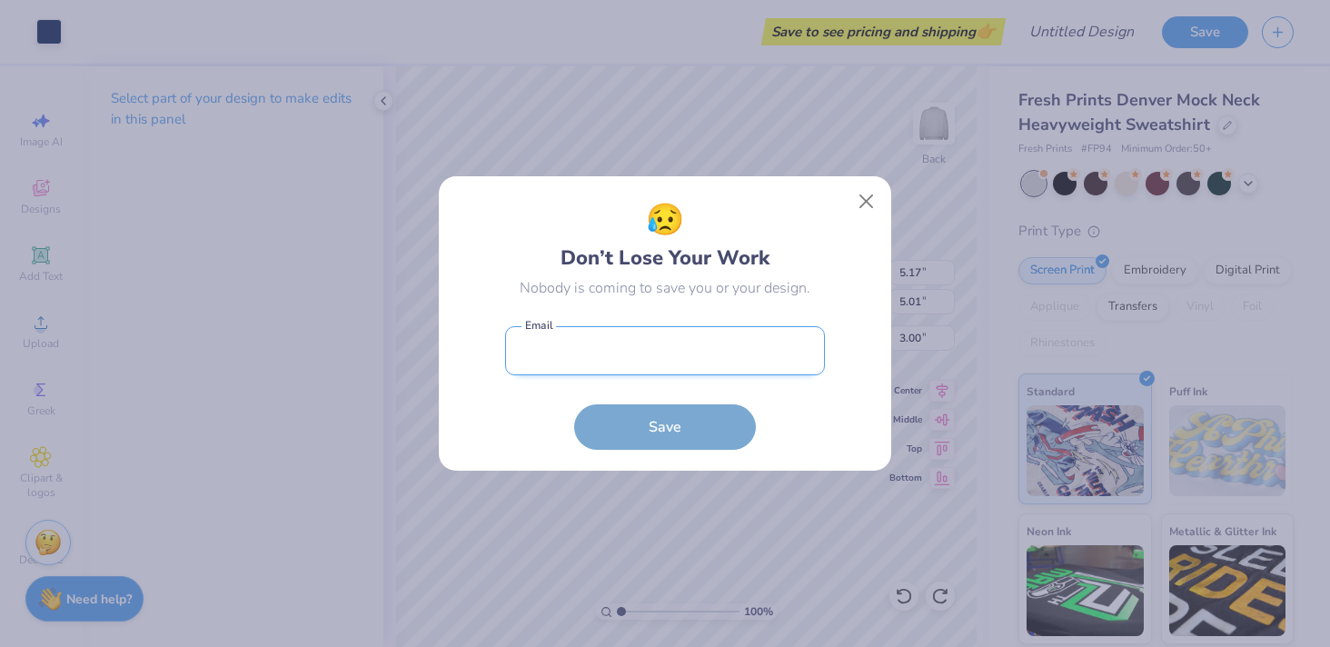
click at [640, 351] on input "email" at bounding box center [665, 351] width 320 height 50
click at [857, 204] on div "😥 Don’t Lose Your Work Nobody is coming to save you or your design. Email is a …" at bounding box center [665, 323] width 454 height 296
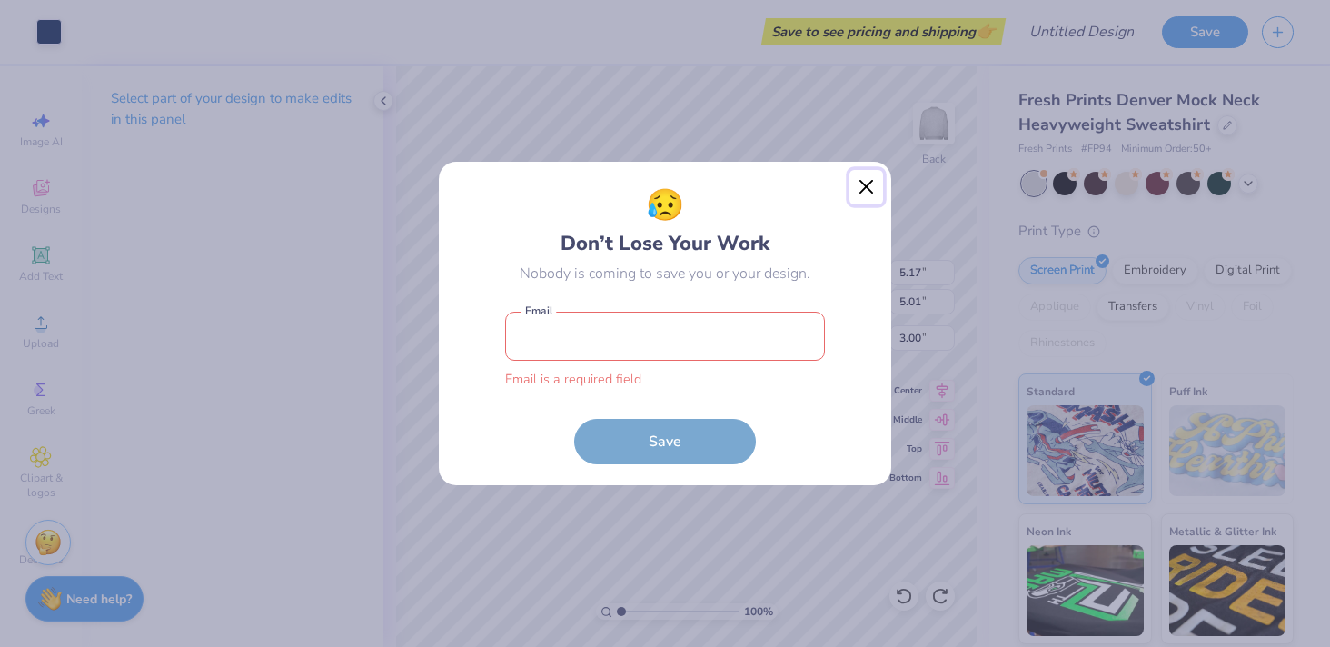
click at [863, 194] on button "Close" at bounding box center [866, 187] width 35 height 35
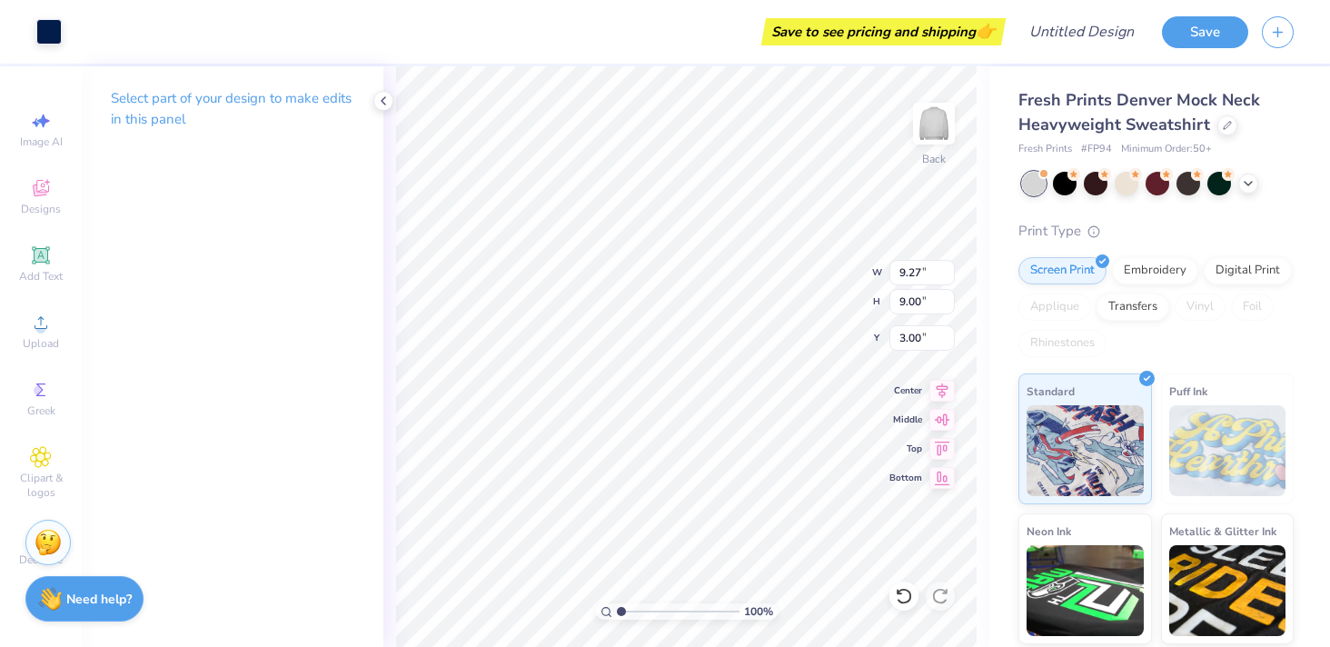
type input "9.27"
type input "9.00"
type input "5.50"
type input "11.12"
type input "10.78"
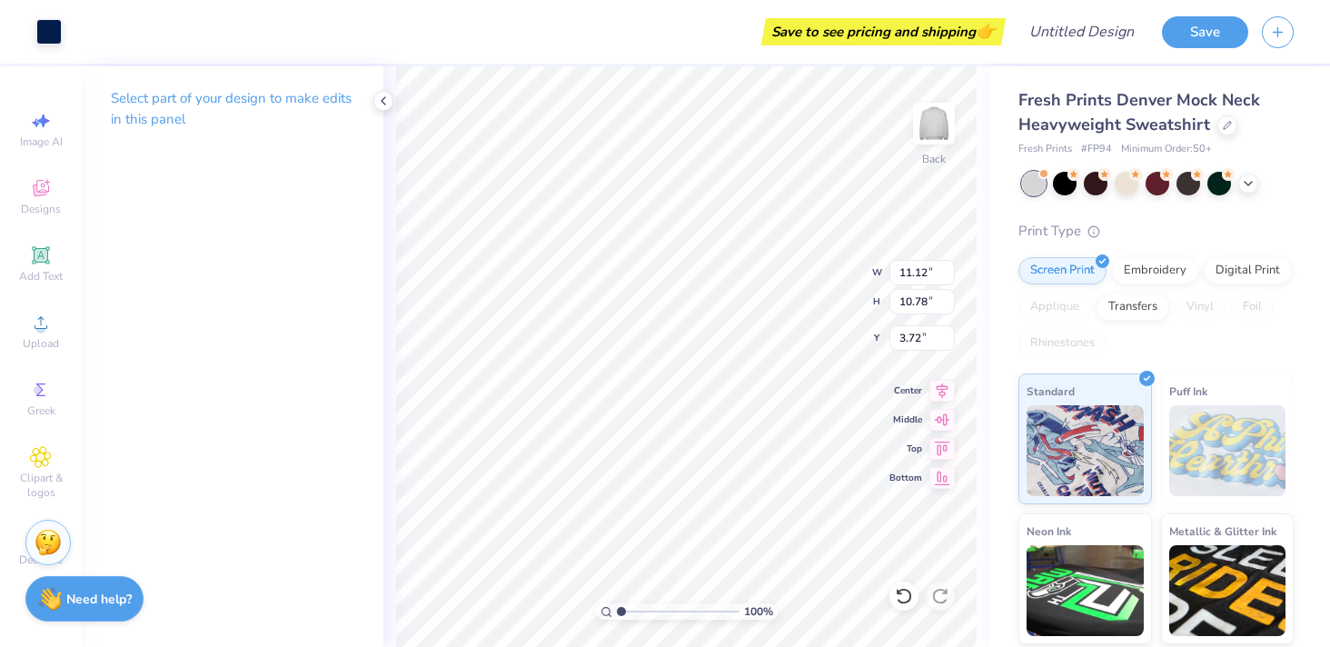
type input "3.87"
type input "14.30"
type input "13.87"
type input "3.00"
